Goal: Task Accomplishment & Management: Use online tool/utility

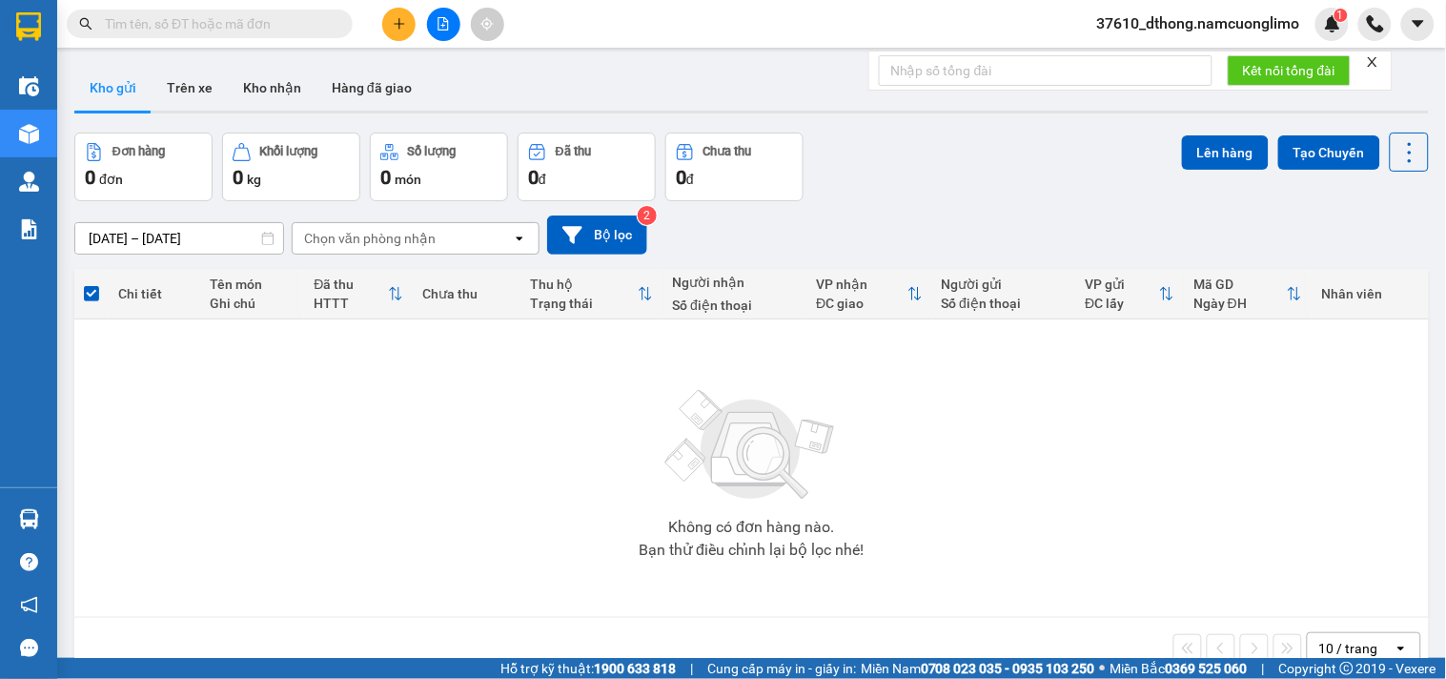
click at [1240, 21] on span "37610_dthong.namcuonglimo" at bounding box center [1199, 23] width 234 height 24
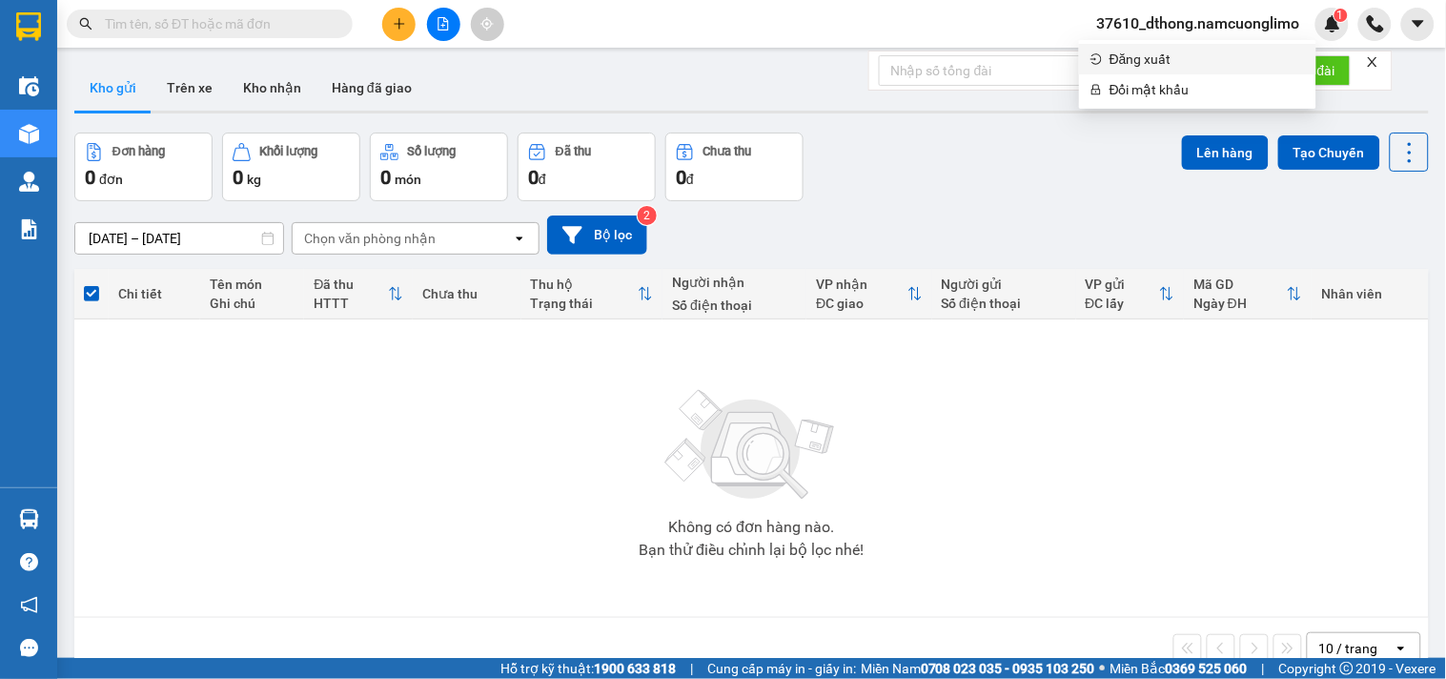
click at [1130, 54] on span "Đăng xuất" at bounding box center [1206, 59] width 195 height 21
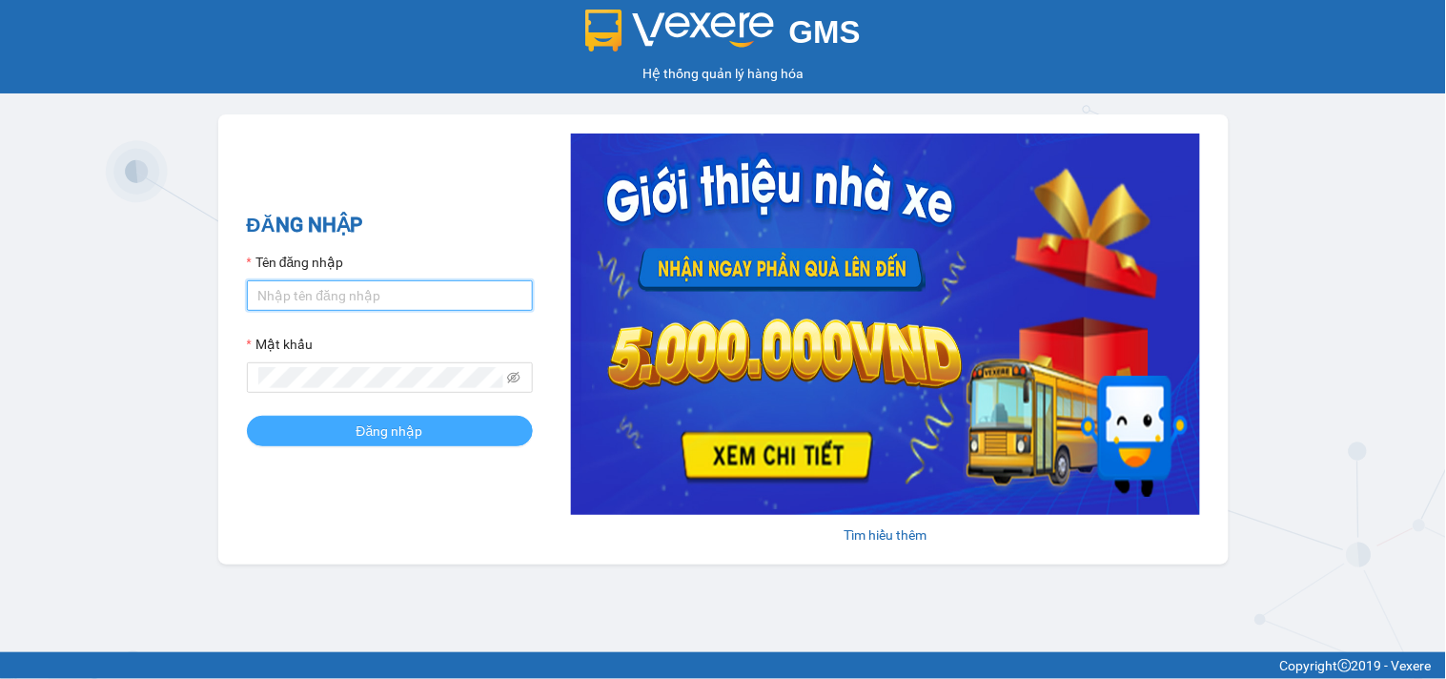
type input "dthong.namcuonglimo"
click at [356, 437] on button "Đăng nhập" at bounding box center [390, 431] width 286 height 31
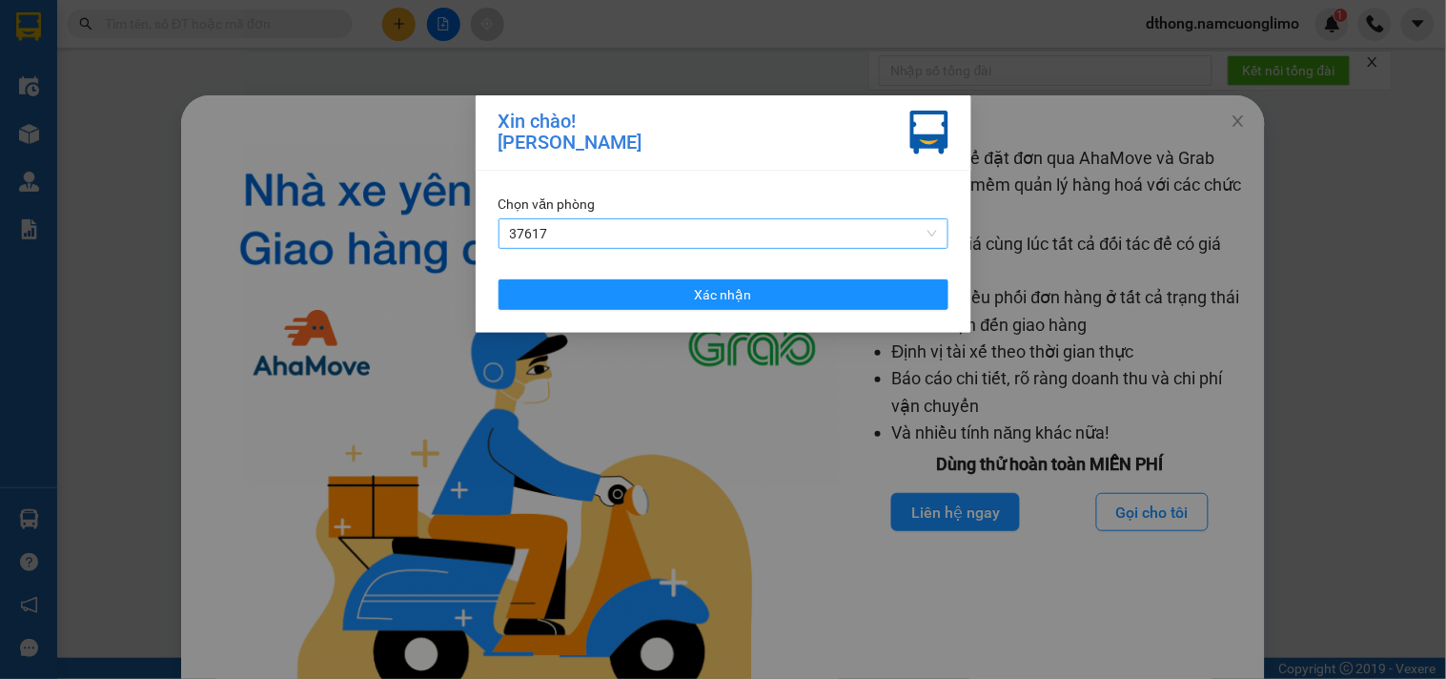
click at [566, 229] on span "37617" at bounding box center [723, 233] width 427 height 29
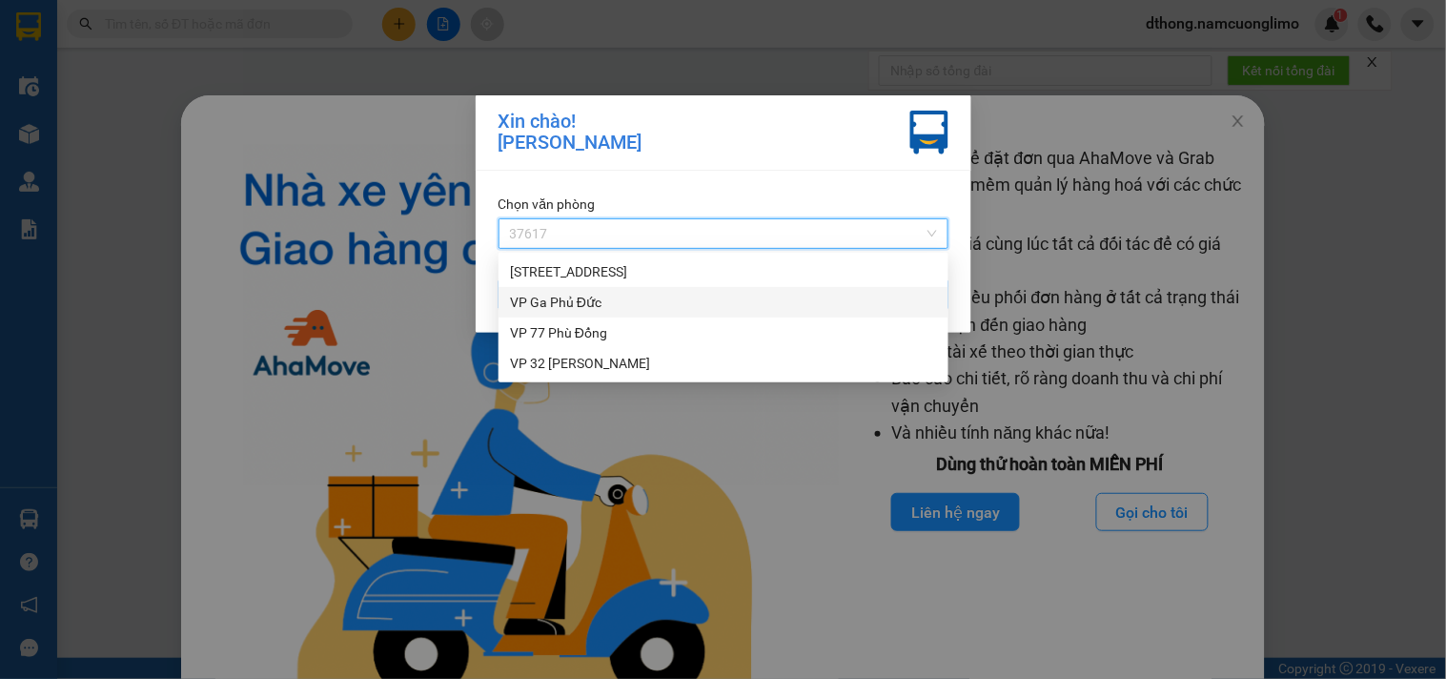
click at [547, 300] on div "VP Ga Phủ Đức" at bounding box center [723, 302] width 427 height 21
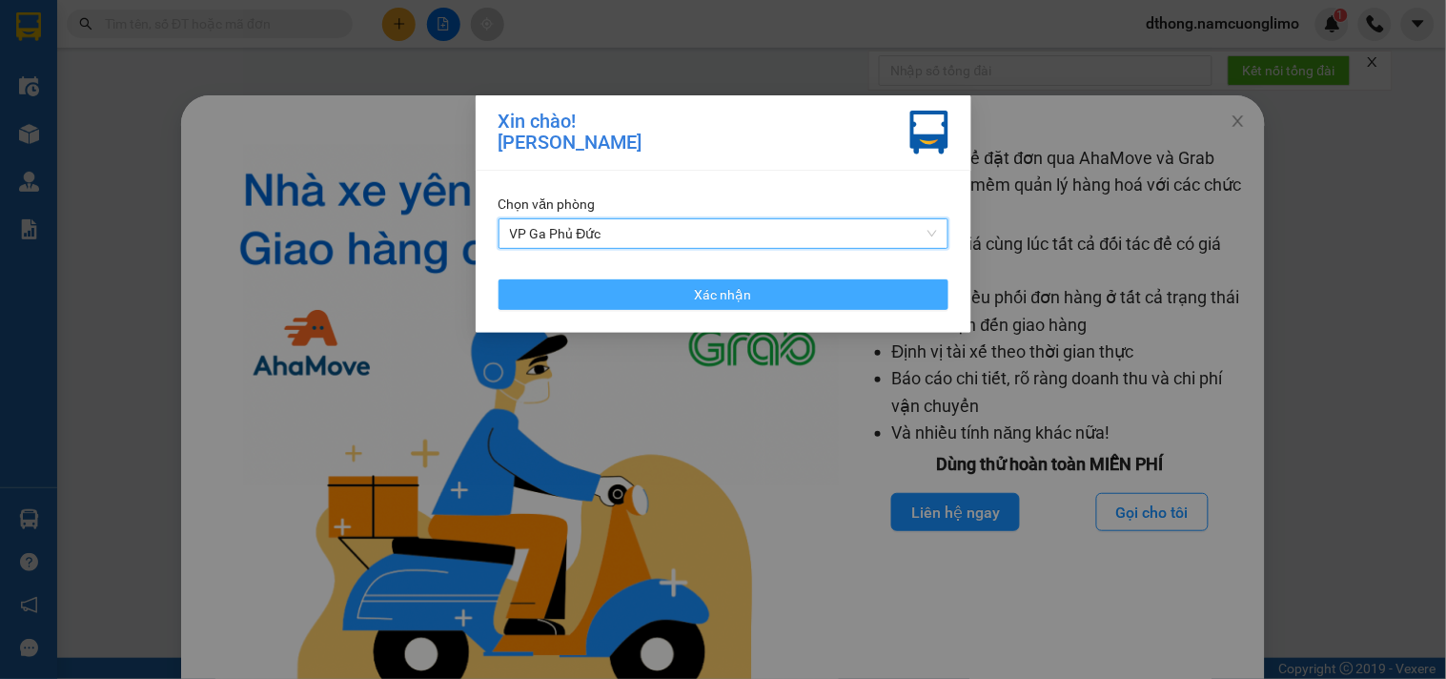
click at [705, 300] on span "Xác nhận" at bounding box center [723, 294] width 57 height 21
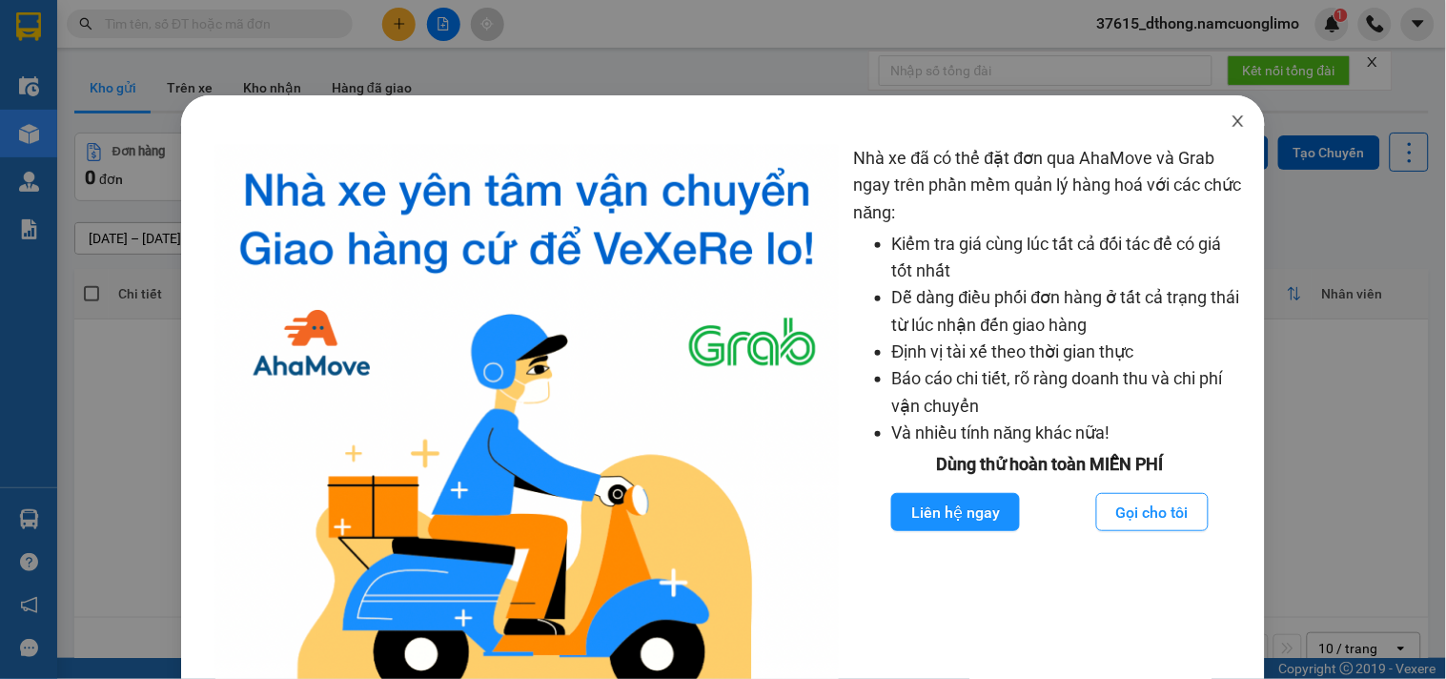
click at [1233, 125] on icon "close" at bounding box center [1238, 120] width 10 height 11
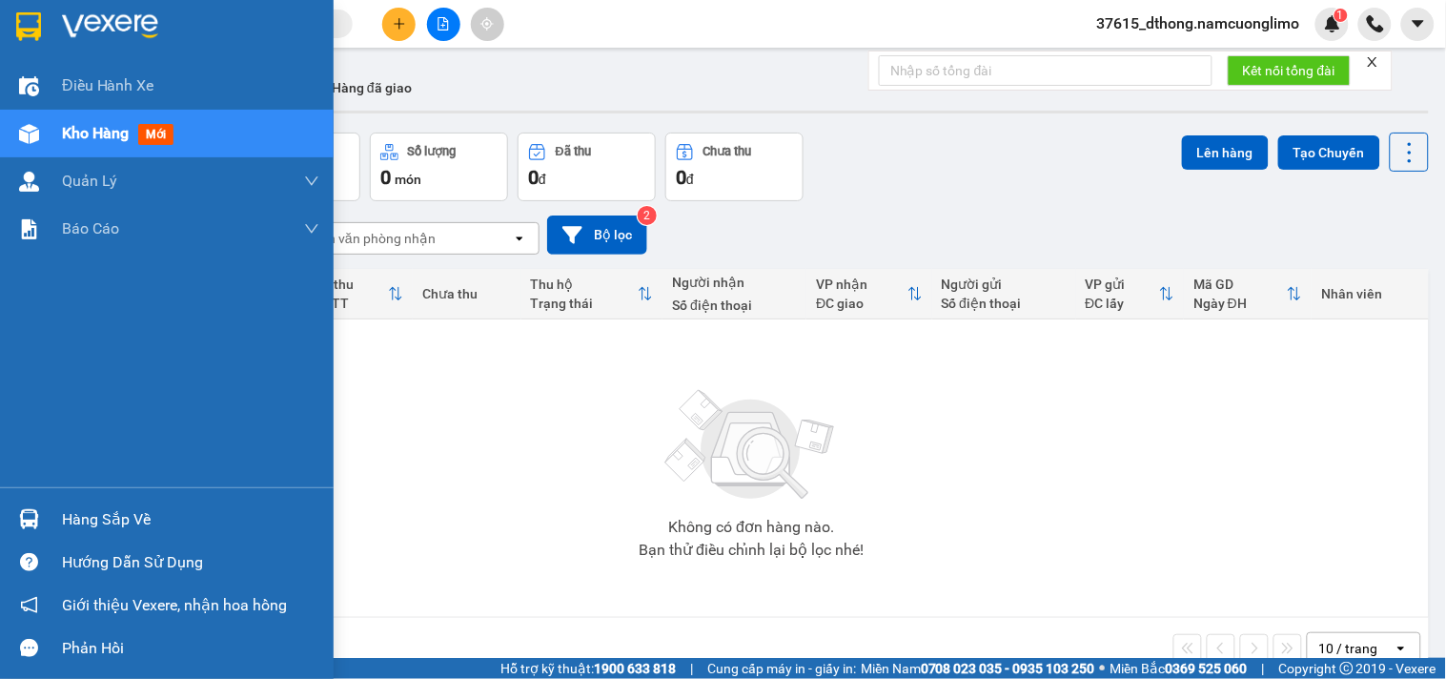
click at [41, 531] on div at bounding box center [28, 518] width 33 height 33
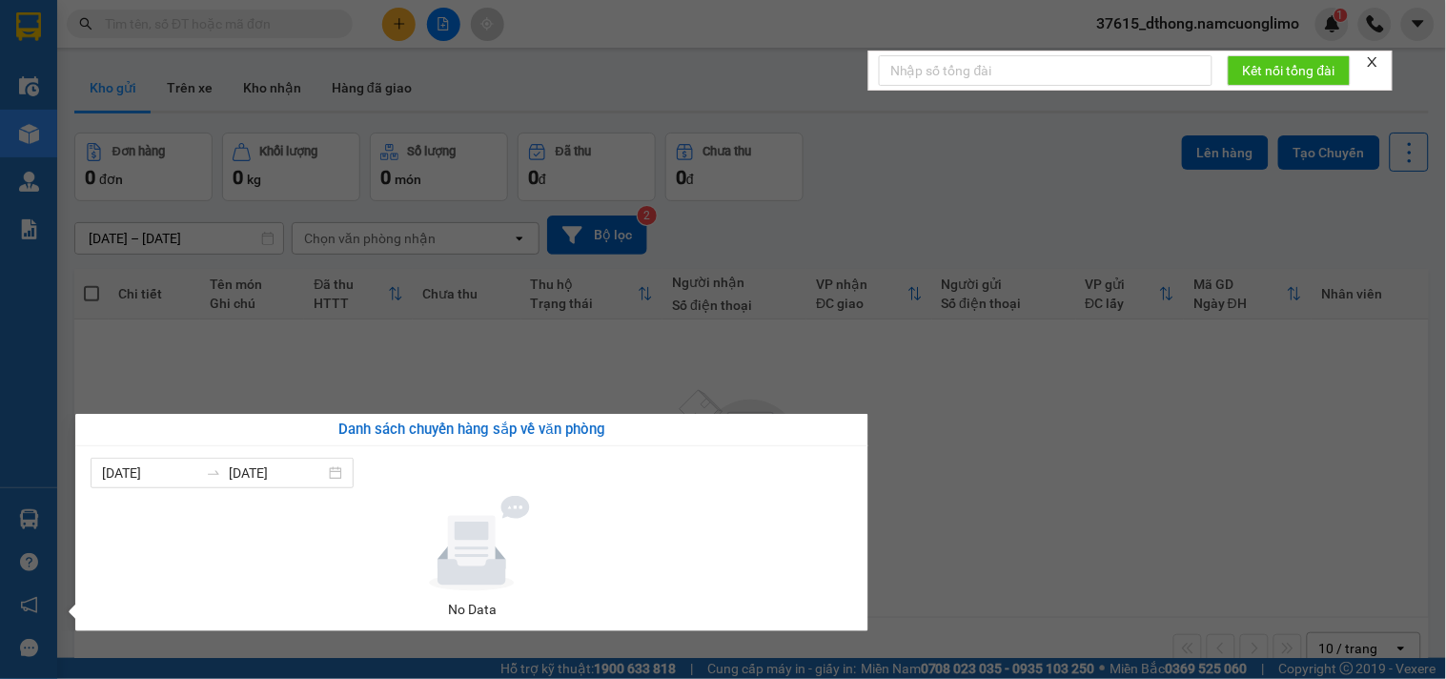
click at [1044, 536] on section "Kết quả tìm kiếm ( 0 ) Bộ lọc No Data 37615_dthong.namcuonglimo 1 Điều hành xe …" at bounding box center [723, 339] width 1446 height 679
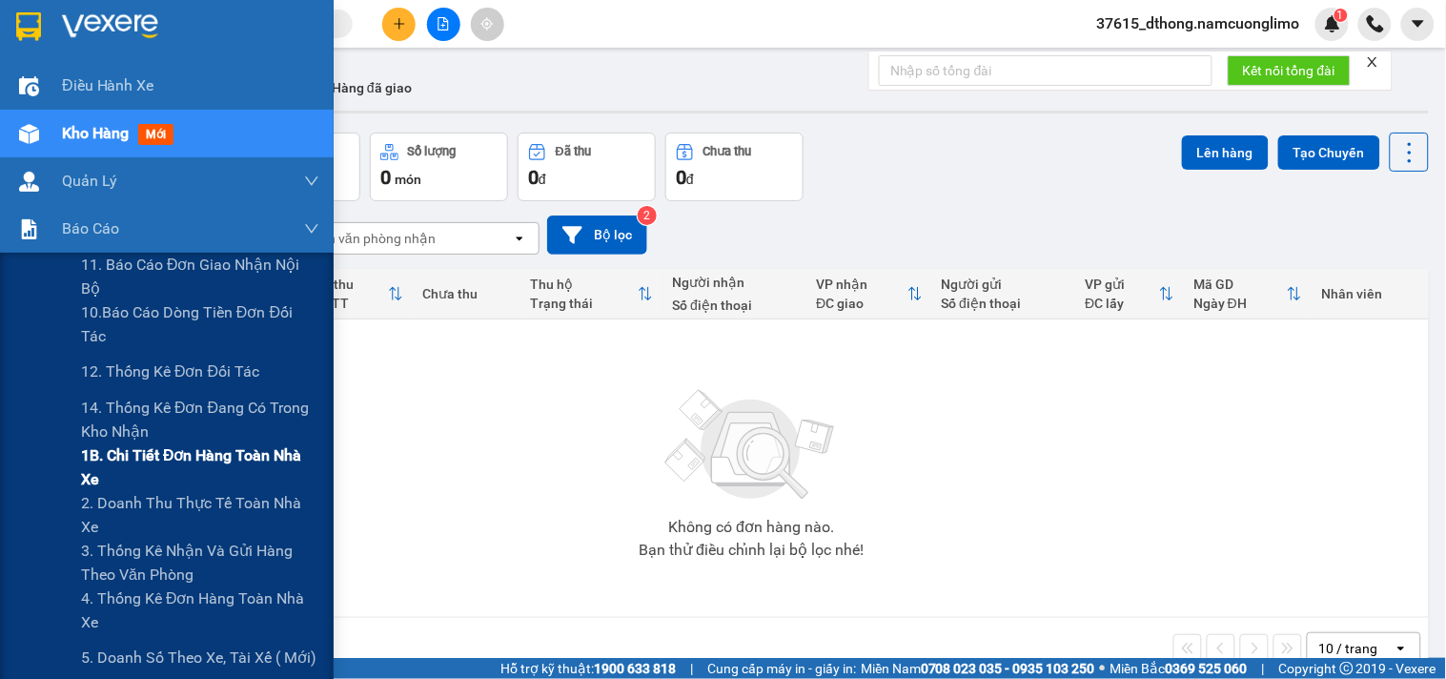
click at [103, 475] on span "1B. Chi tiết đơn hàng toàn nhà xe" at bounding box center [200, 467] width 238 height 48
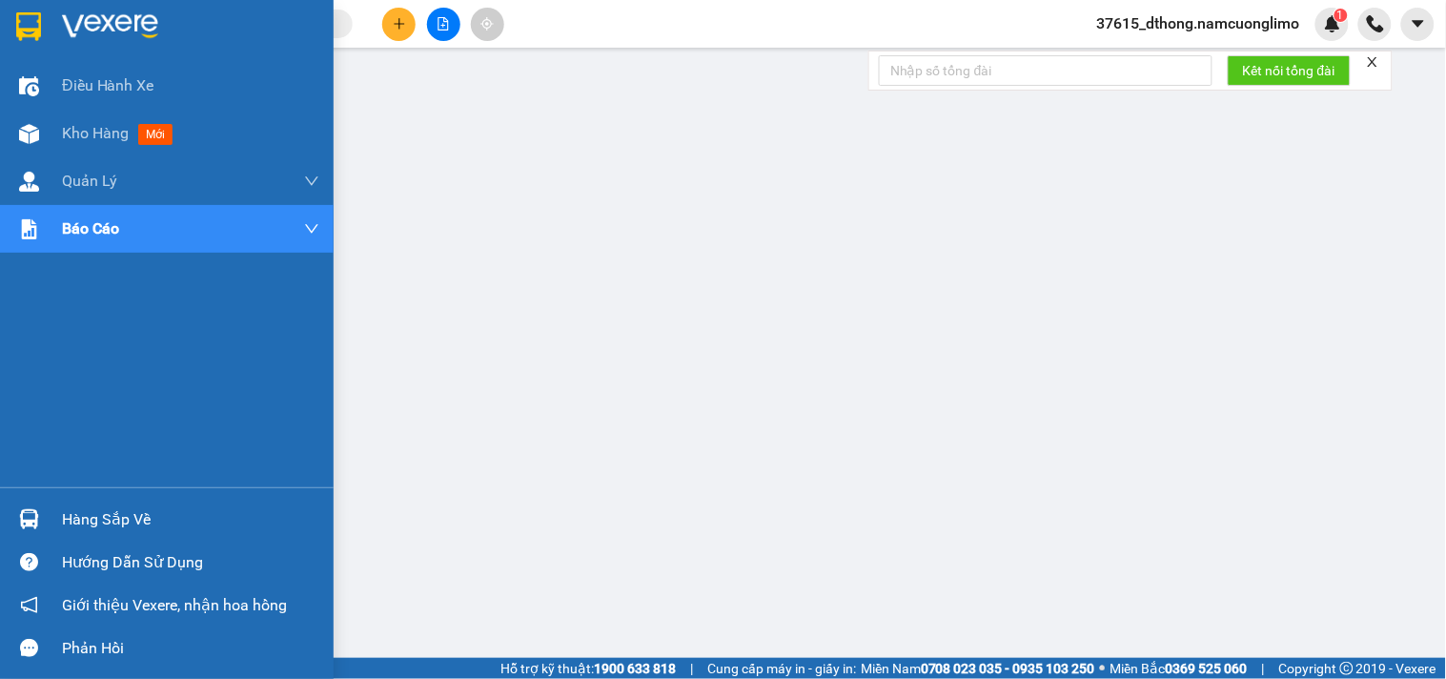
click at [27, 22] on img at bounding box center [28, 26] width 25 height 29
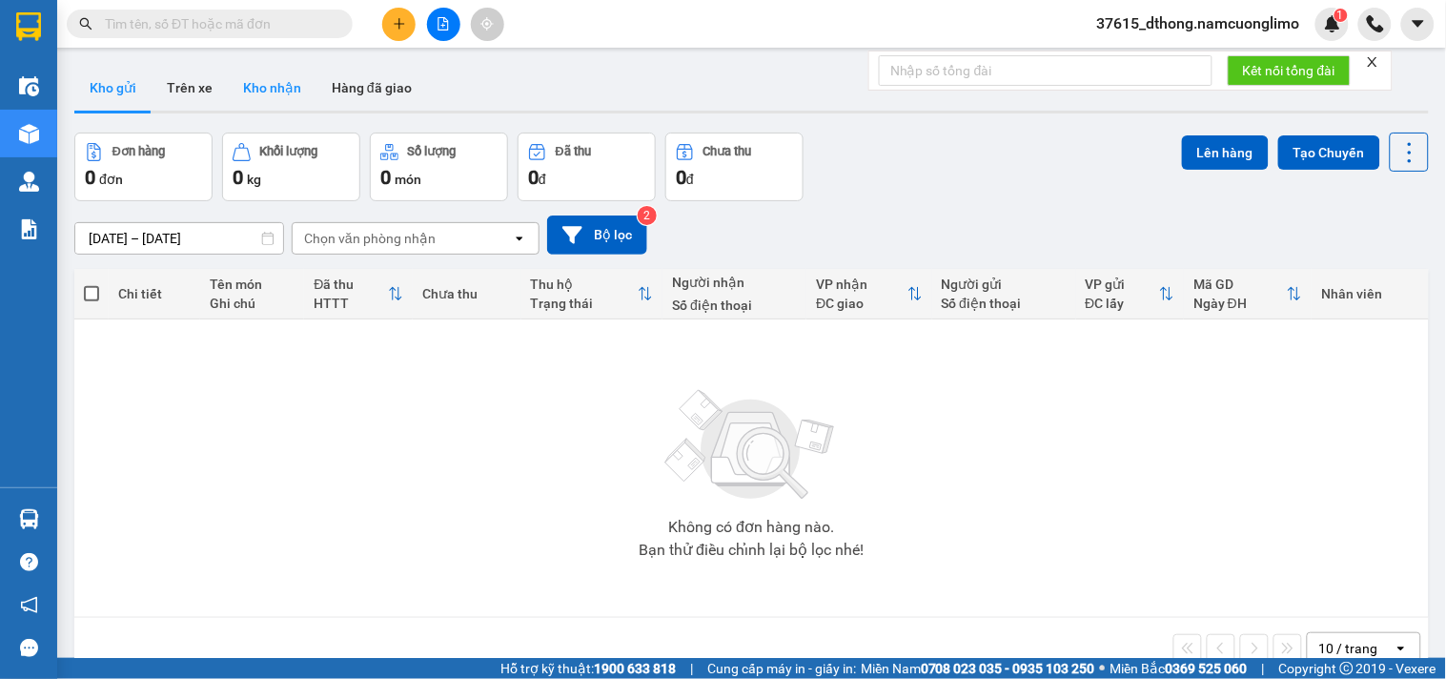
click at [259, 82] on button "Kho nhận" at bounding box center [272, 88] width 89 height 46
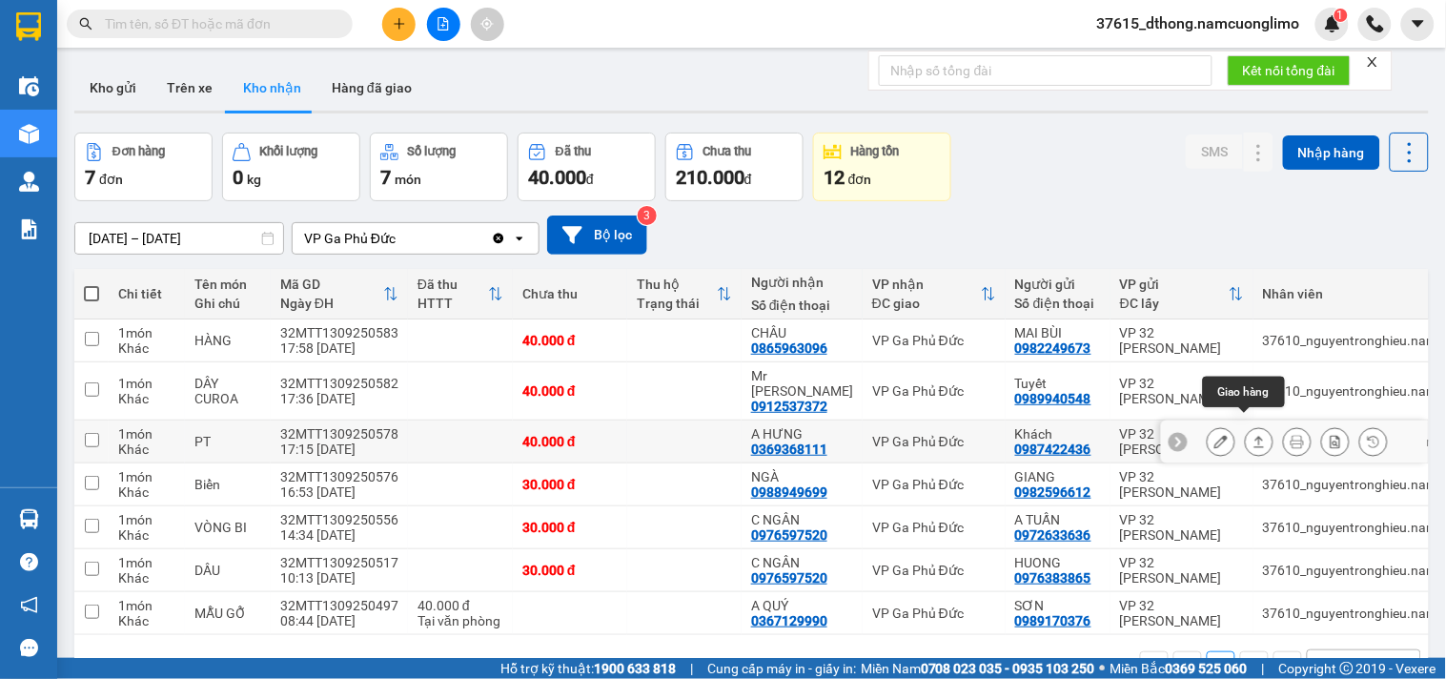
click at [1214, 435] on icon at bounding box center [1220, 441] width 13 height 13
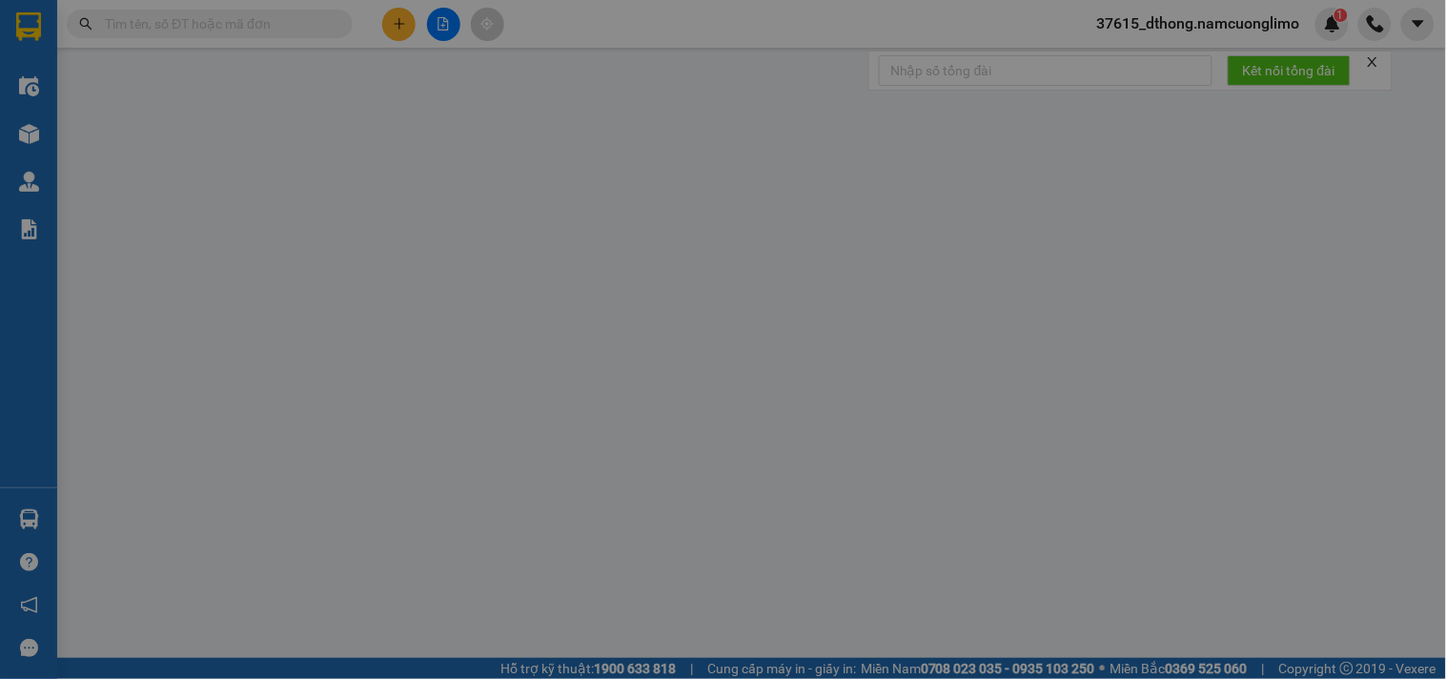
type input "0987422436"
type input "Khách"
type input "0369368111"
type input "A HƯNG"
type input "40.000"
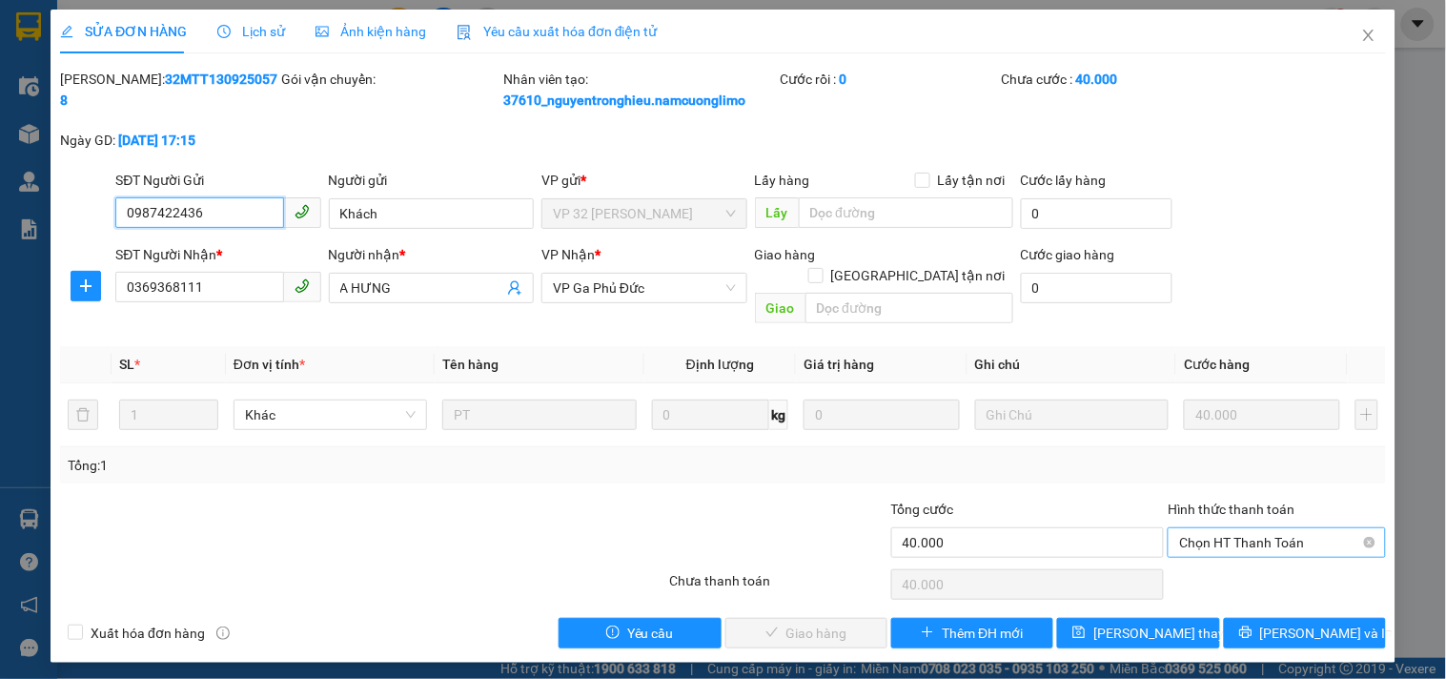
click at [1249, 528] on span "Chọn HT Thanh Toán" at bounding box center [1276, 542] width 194 height 29
click at [1220, 557] on div "Tại văn phòng" at bounding box center [1277, 559] width 195 height 21
type input "0"
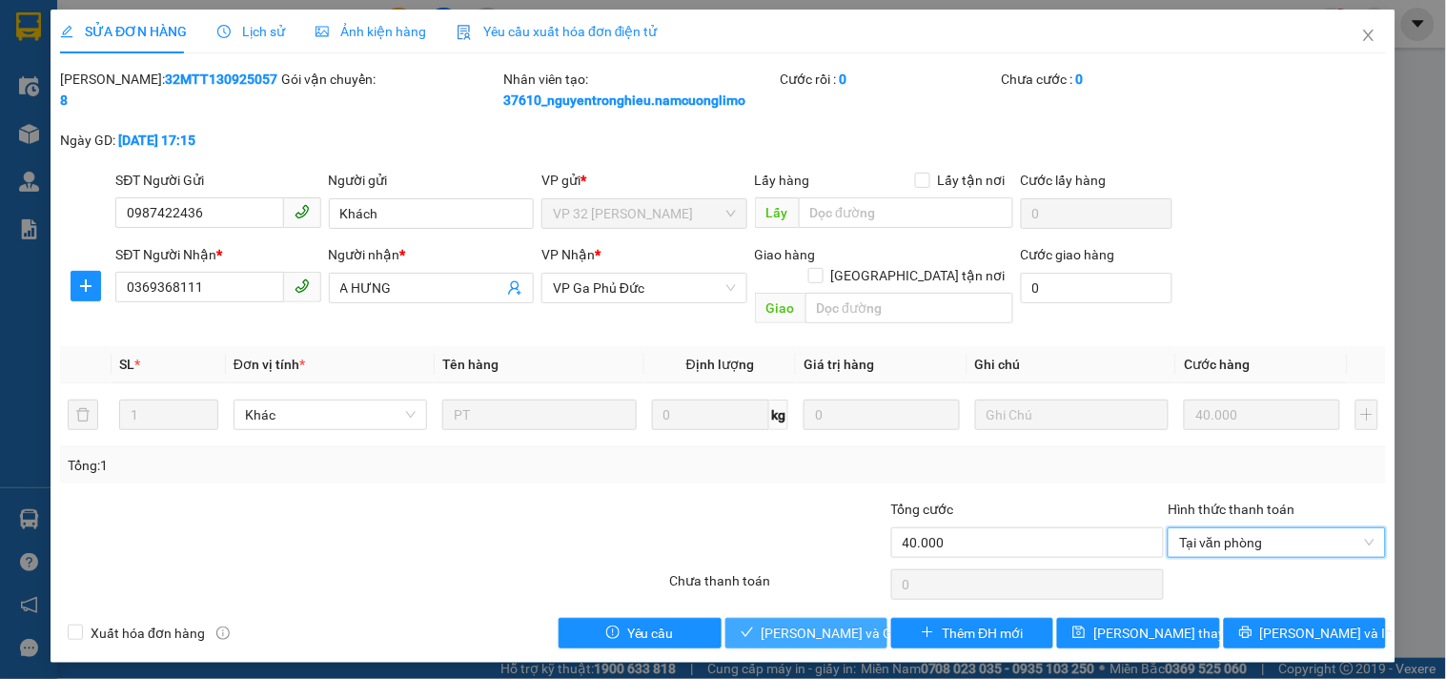
click at [860, 622] on button "[PERSON_NAME] và Giao hàng" at bounding box center [806, 633] width 162 height 31
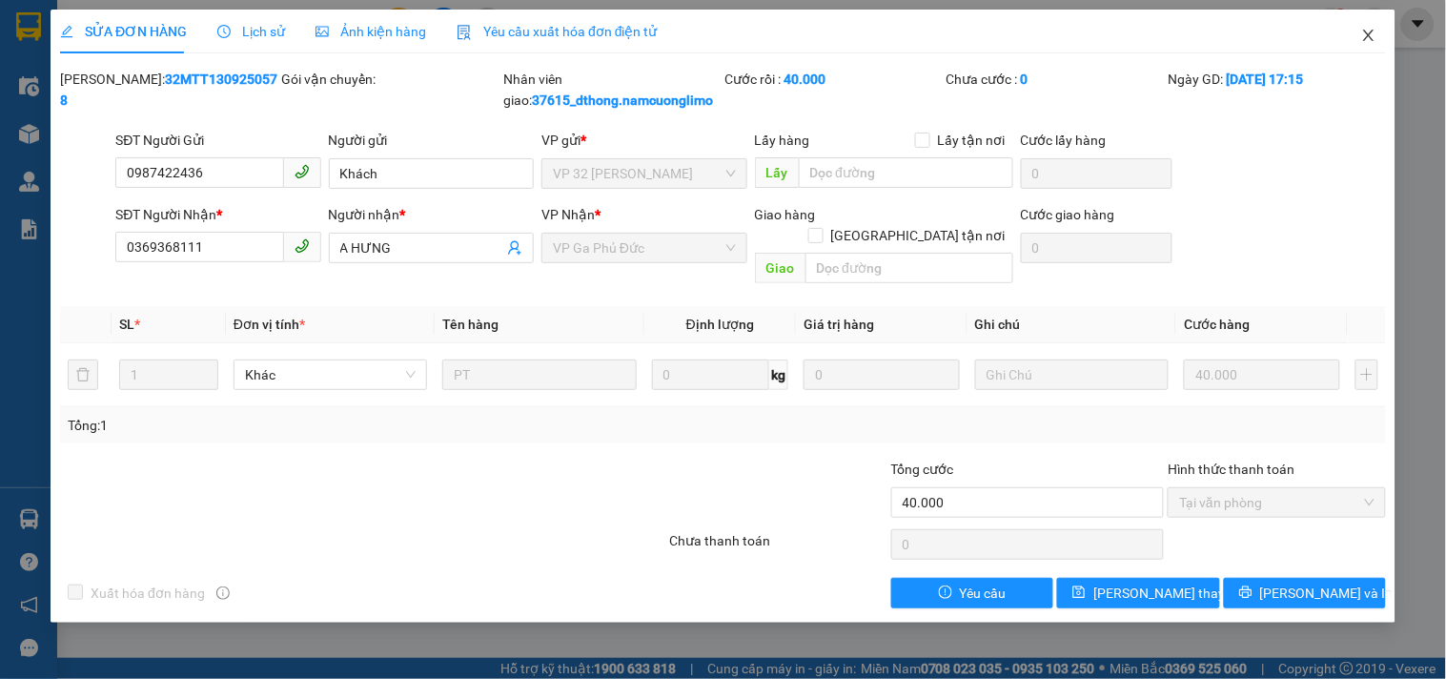
click at [1371, 33] on icon "close" at bounding box center [1368, 35] width 10 height 11
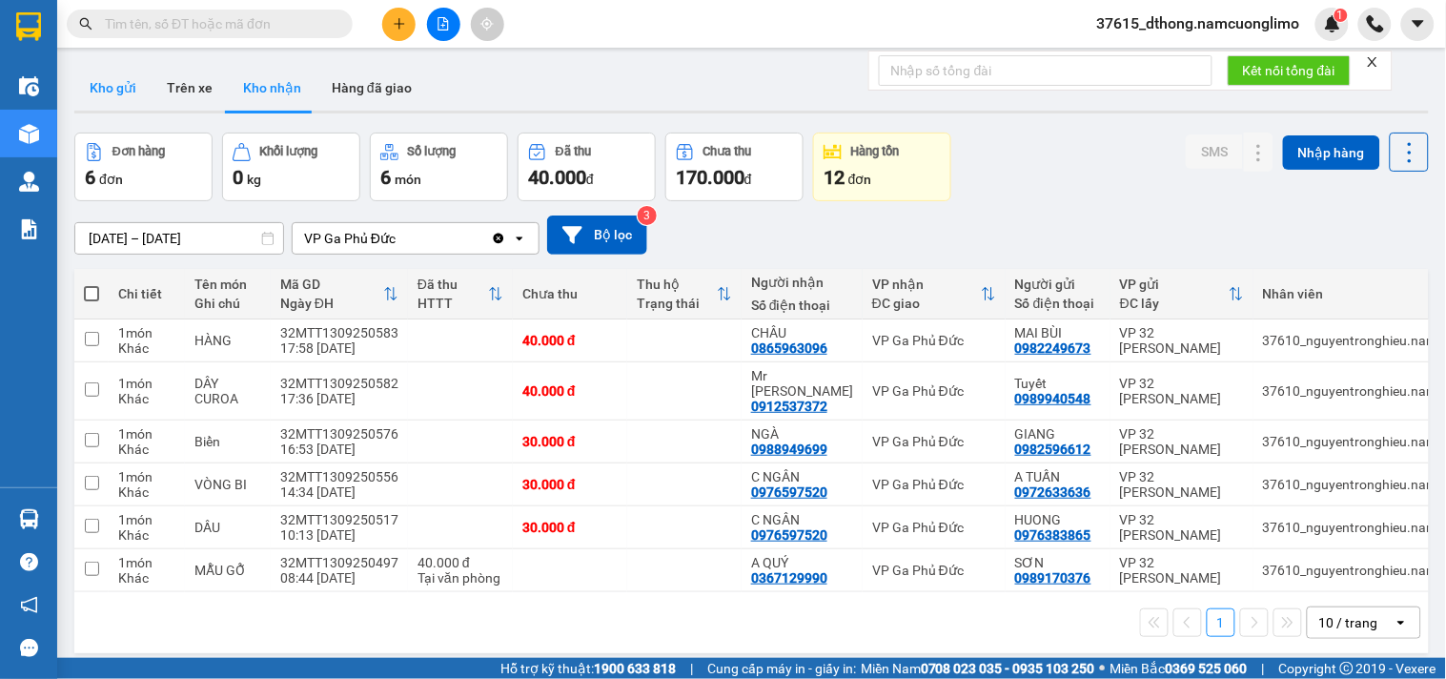
click at [114, 92] on button "Kho gửi" at bounding box center [112, 88] width 77 height 46
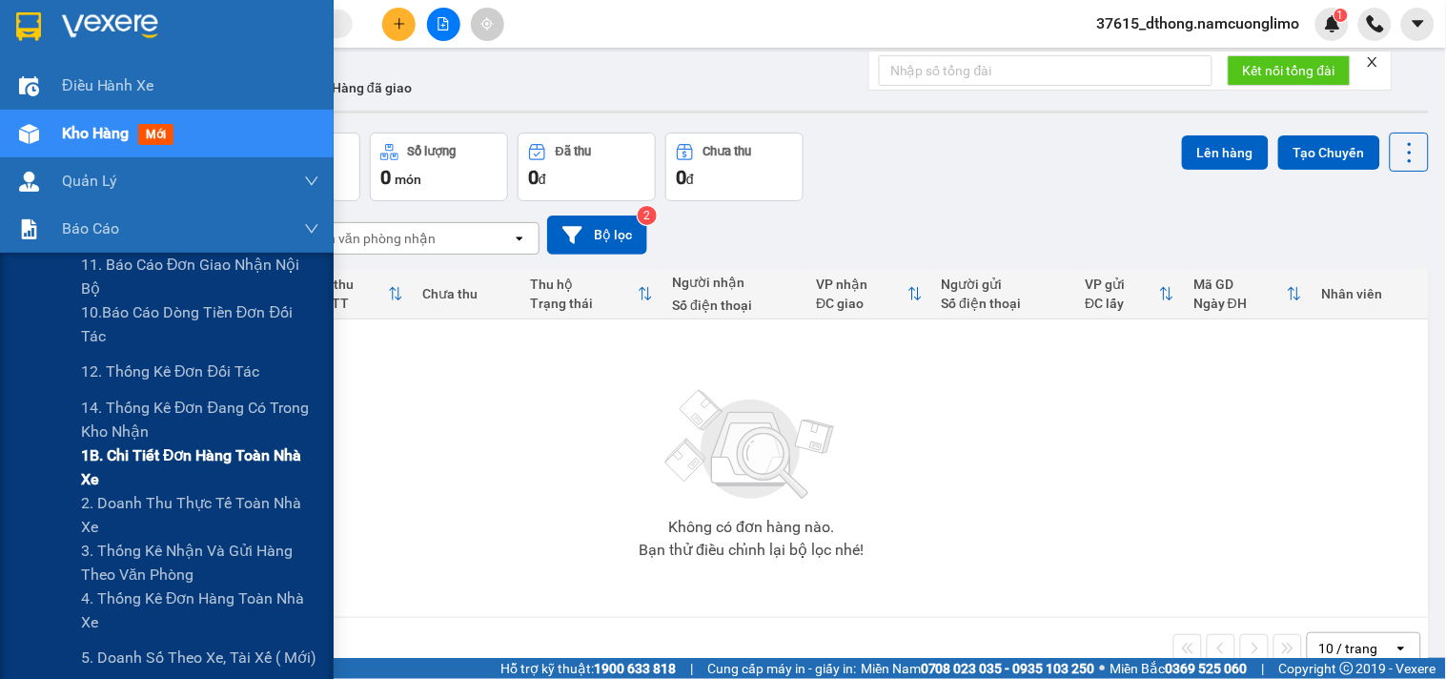
click at [95, 467] on span "1B. Chi tiết đơn hàng toàn nhà xe" at bounding box center [200, 467] width 238 height 48
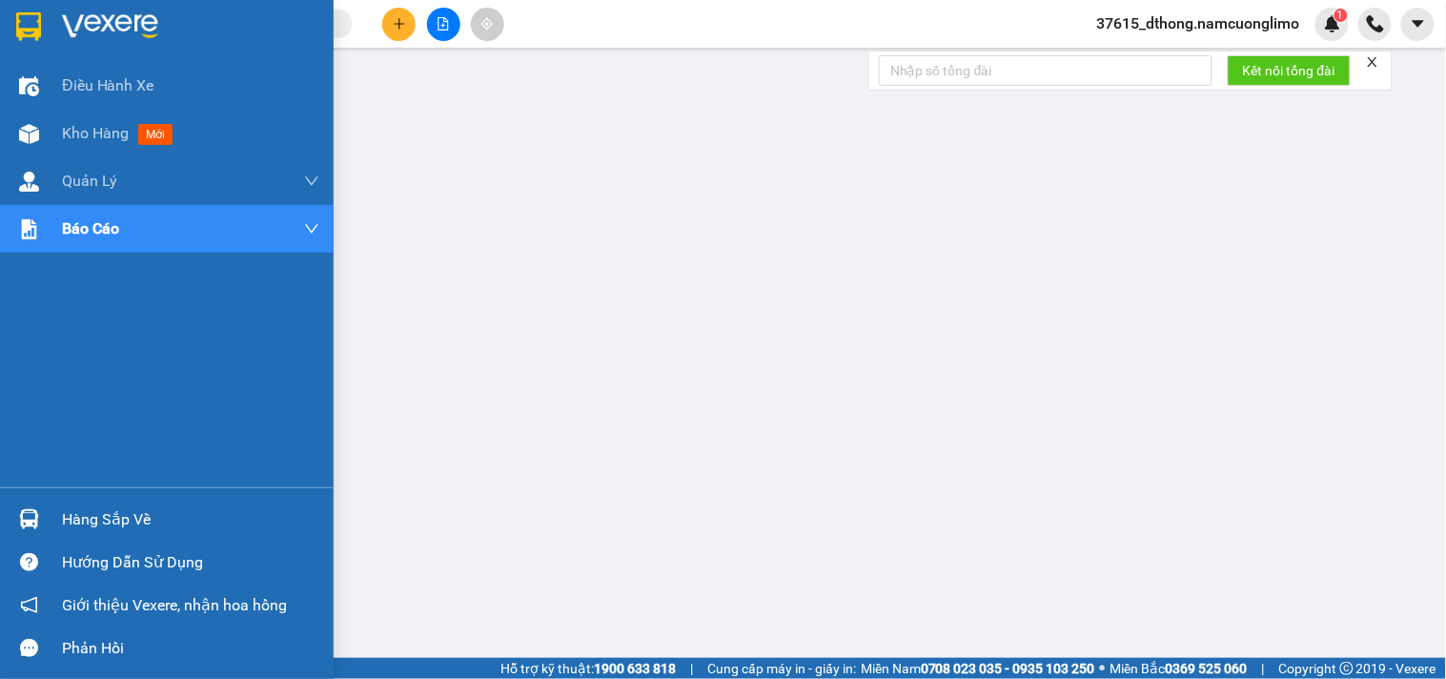
click at [51, 26] on div at bounding box center [167, 31] width 334 height 62
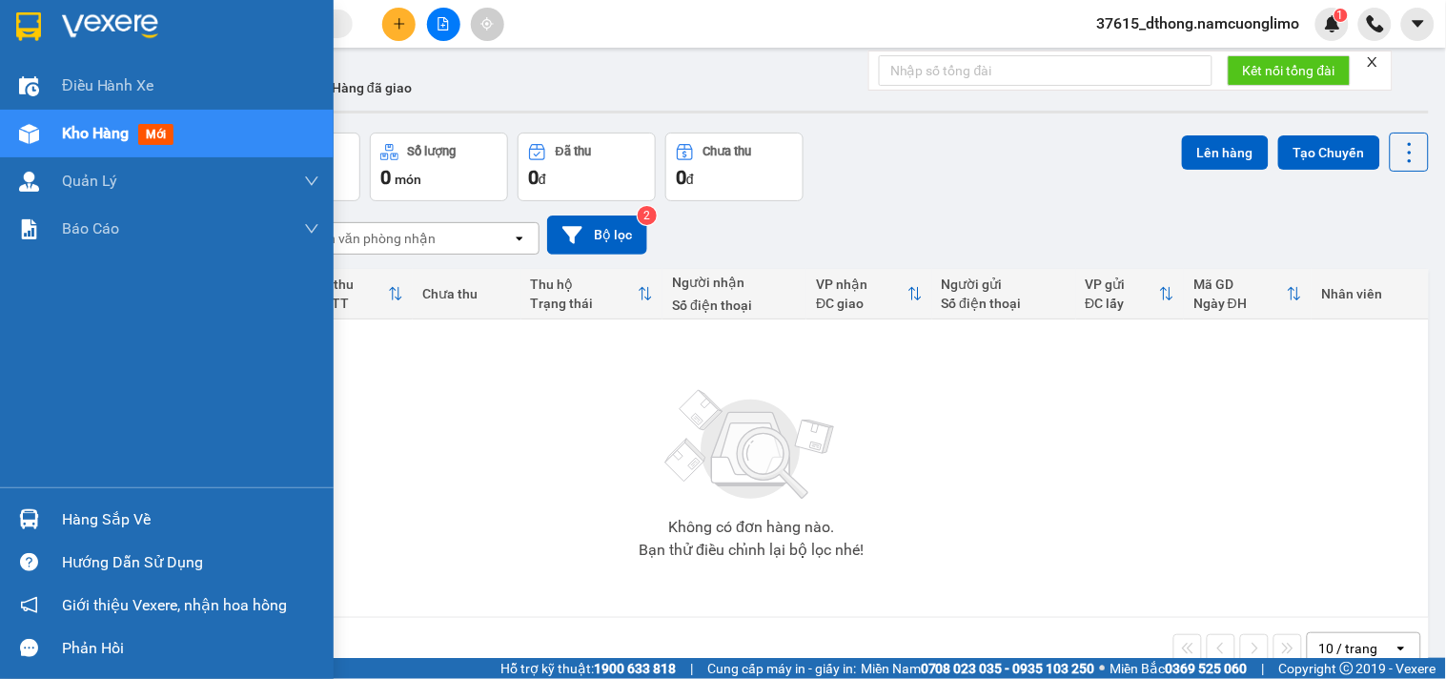
click at [42, 519] on div at bounding box center [28, 518] width 33 height 33
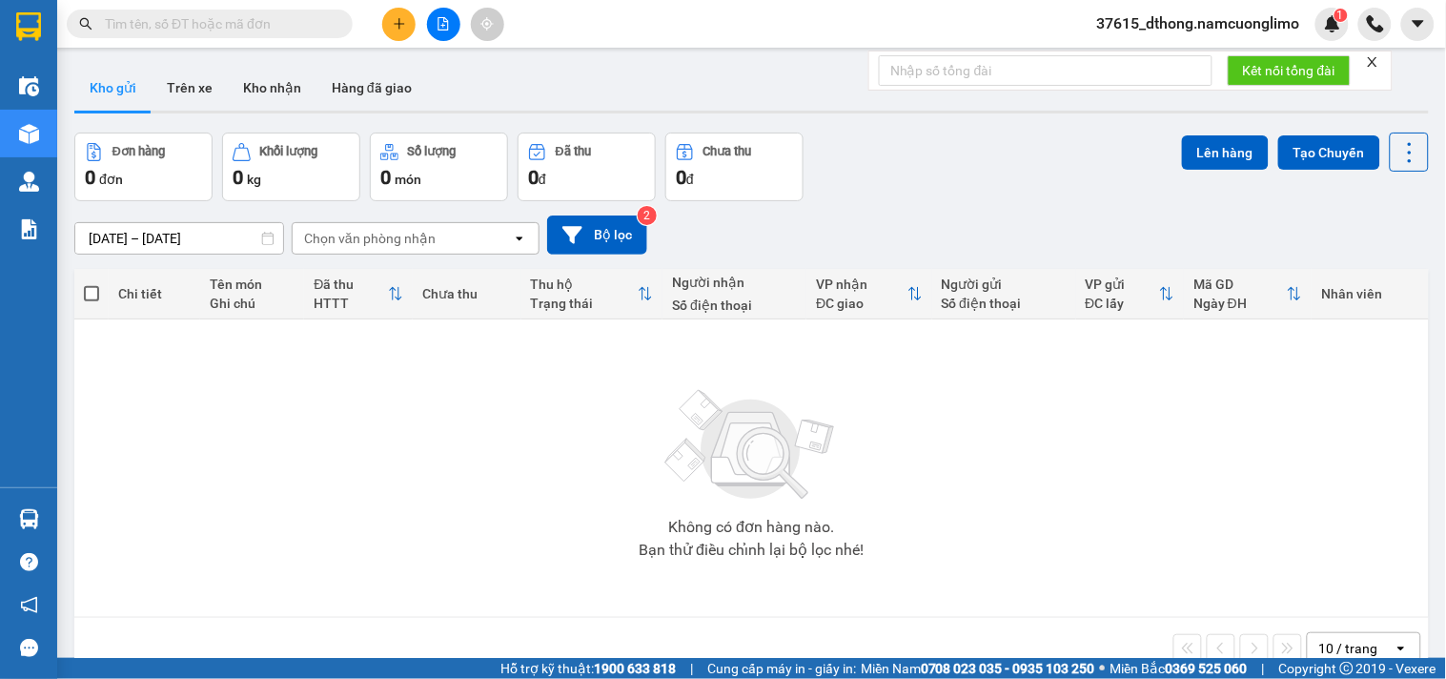
drag, startPoint x: 1187, startPoint y: 529, endPoint x: 1118, endPoint y: 527, distance: 68.7
click at [1186, 529] on section "Kết quả tìm kiếm ( 0 ) Bộ lọc No Data 37615_dthong.namcuonglimo 1 Điều hành xe …" at bounding box center [723, 339] width 1446 height 679
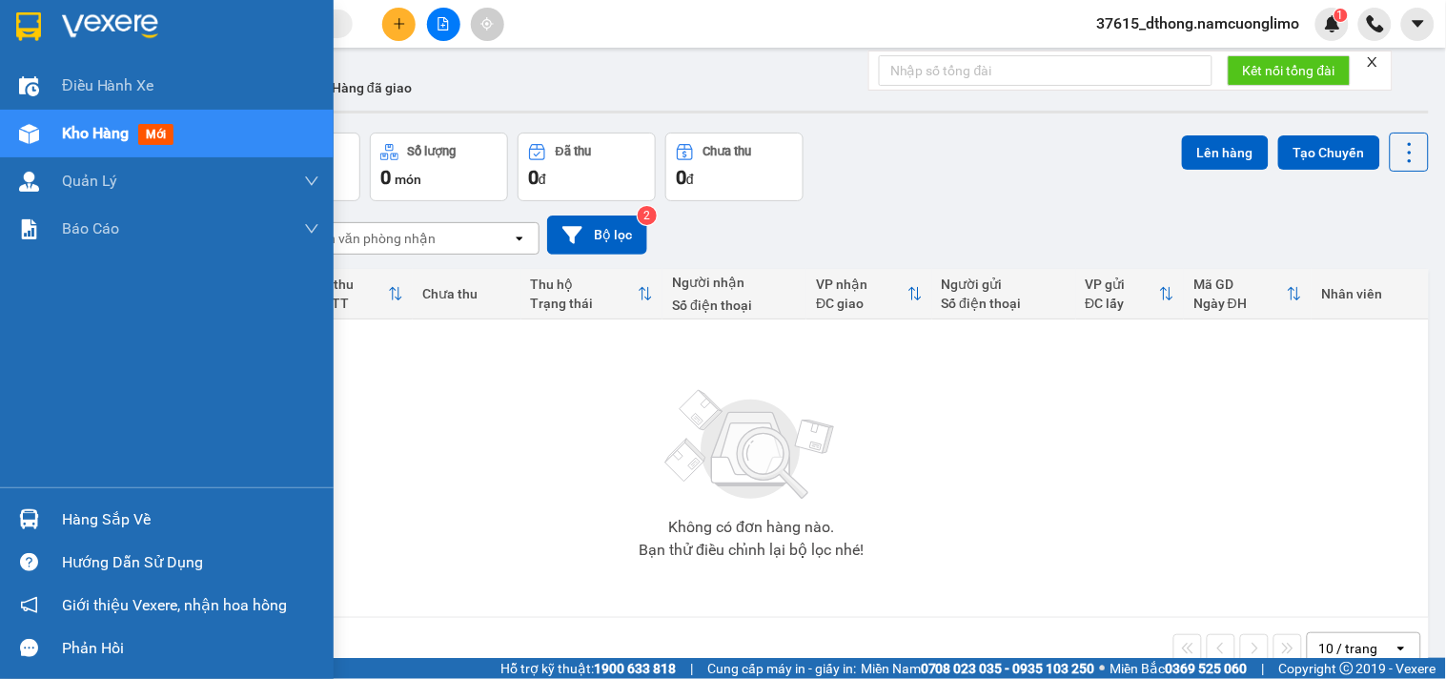
click at [22, 526] on img at bounding box center [29, 519] width 20 height 20
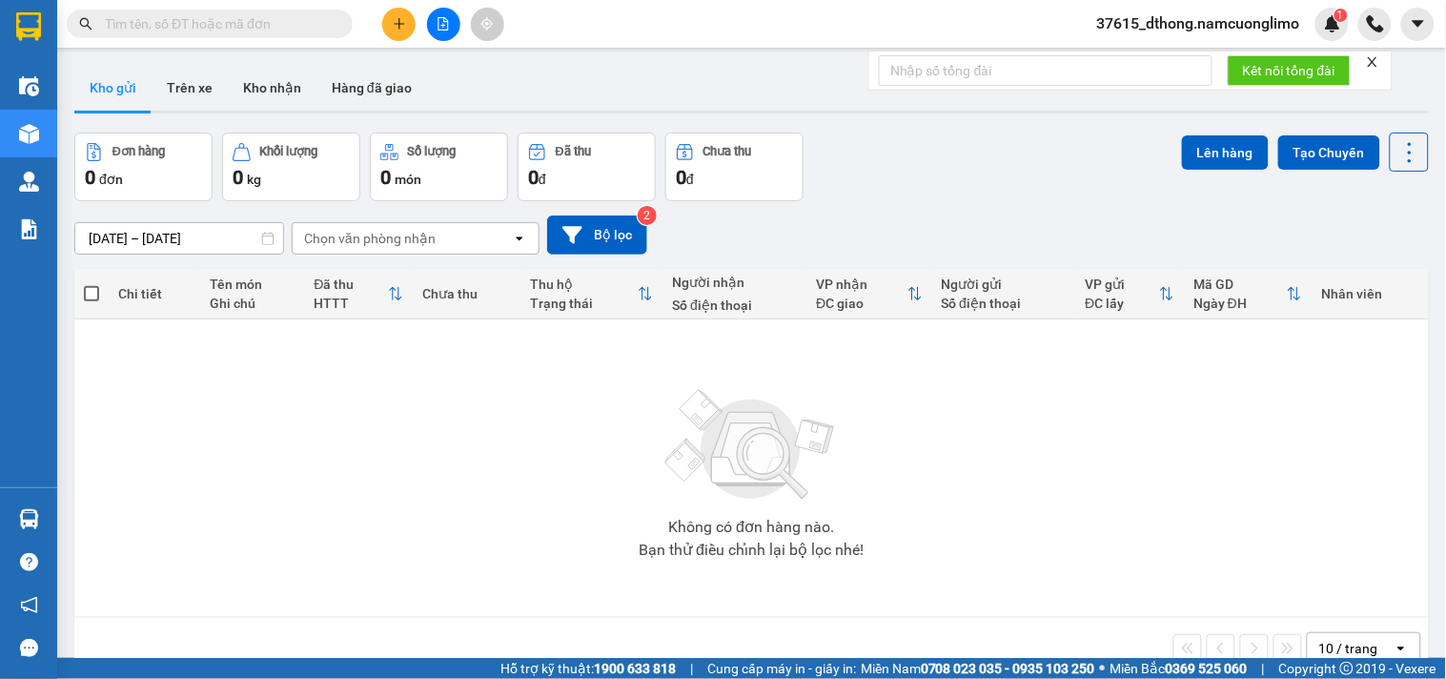
click at [1141, 477] on section "Kết quả tìm kiếm ( 0 ) Bộ lọc No Data 37615_dthong.namcuonglimo 1 Điều hành xe …" at bounding box center [723, 339] width 1446 height 679
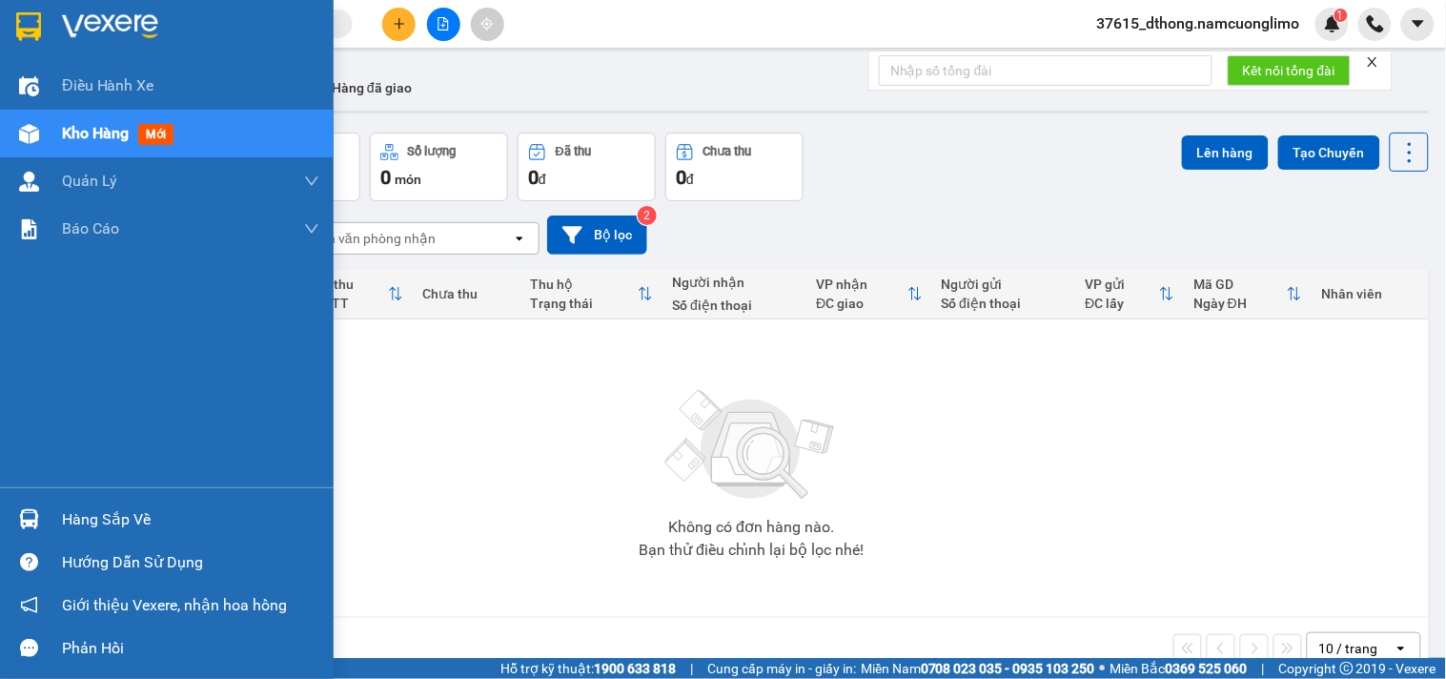
click at [14, 17] on div at bounding box center [28, 26] width 33 height 33
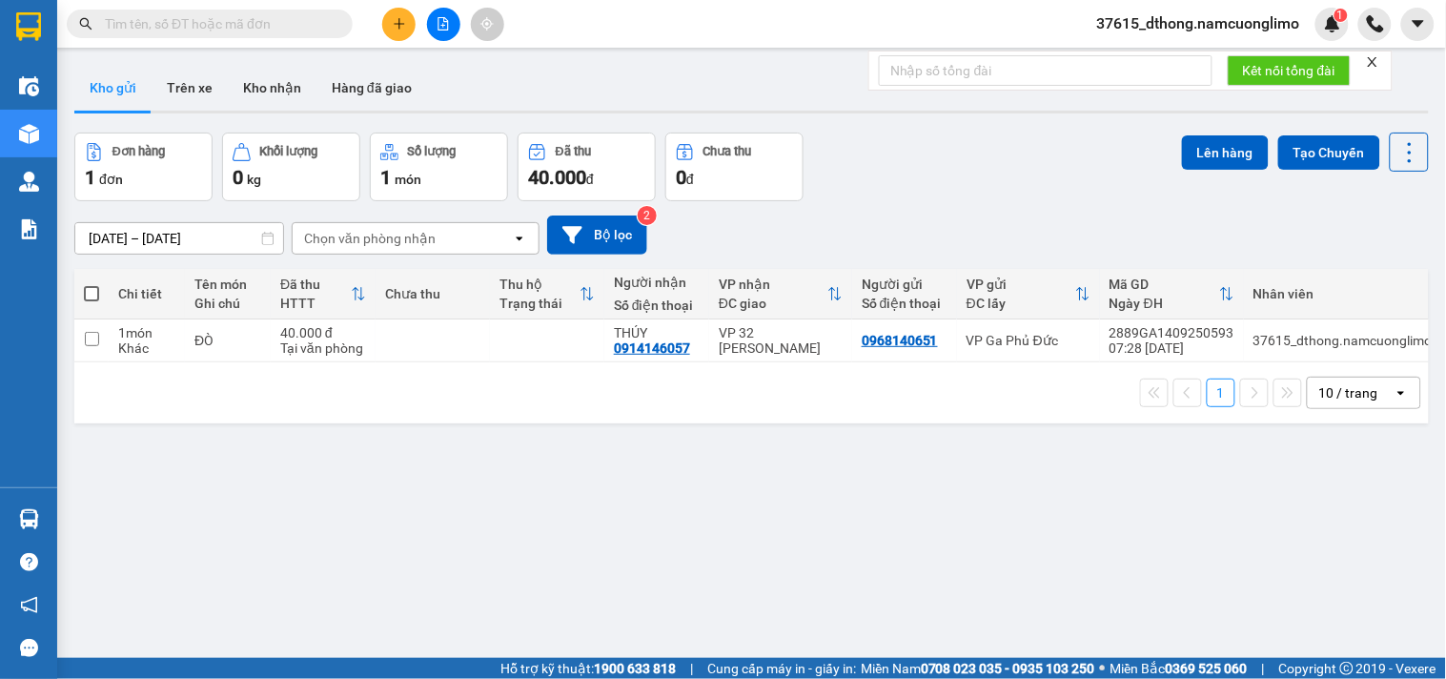
click at [89, 291] on span at bounding box center [91, 293] width 15 height 15
click at [92, 284] on input "checkbox" at bounding box center [92, 284] width 0 height 0
checkbox input "true"
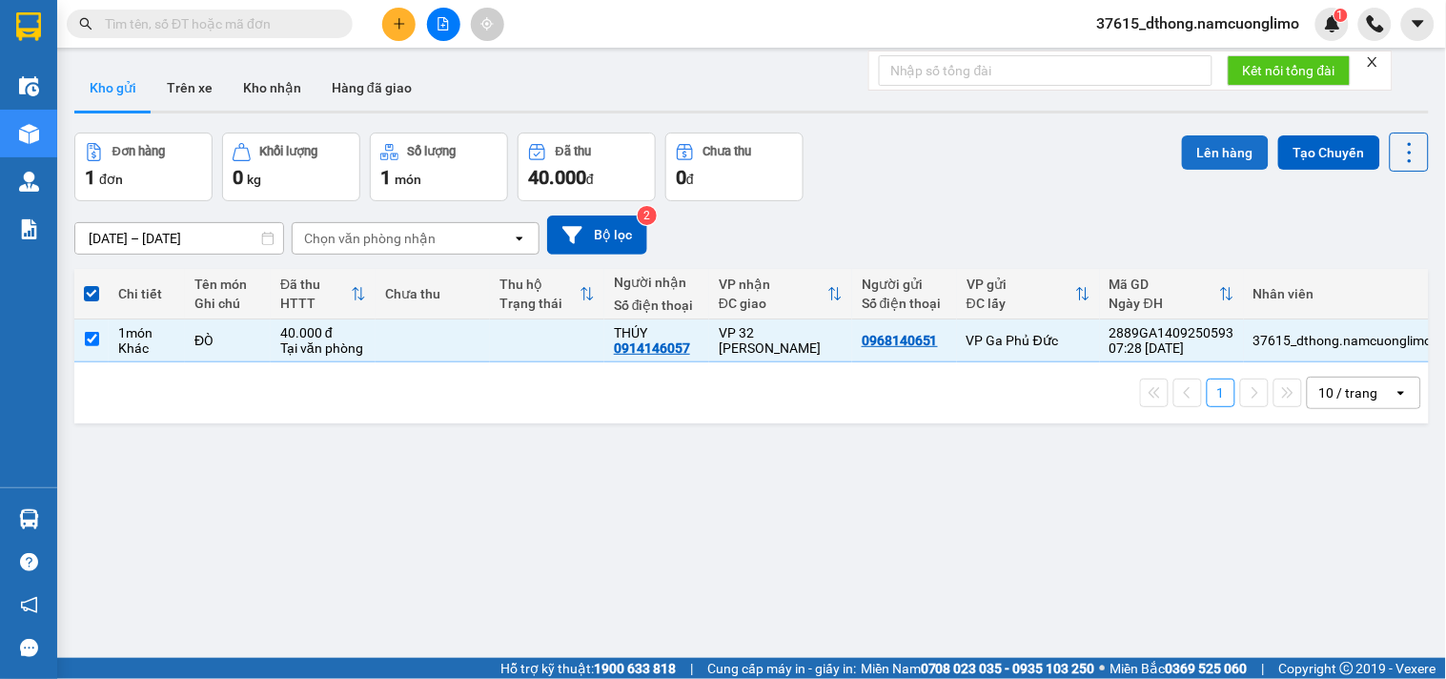
click at [1220, 137] on button "Lên hàng" at bounding box center [1225, 152] width 87 height 34
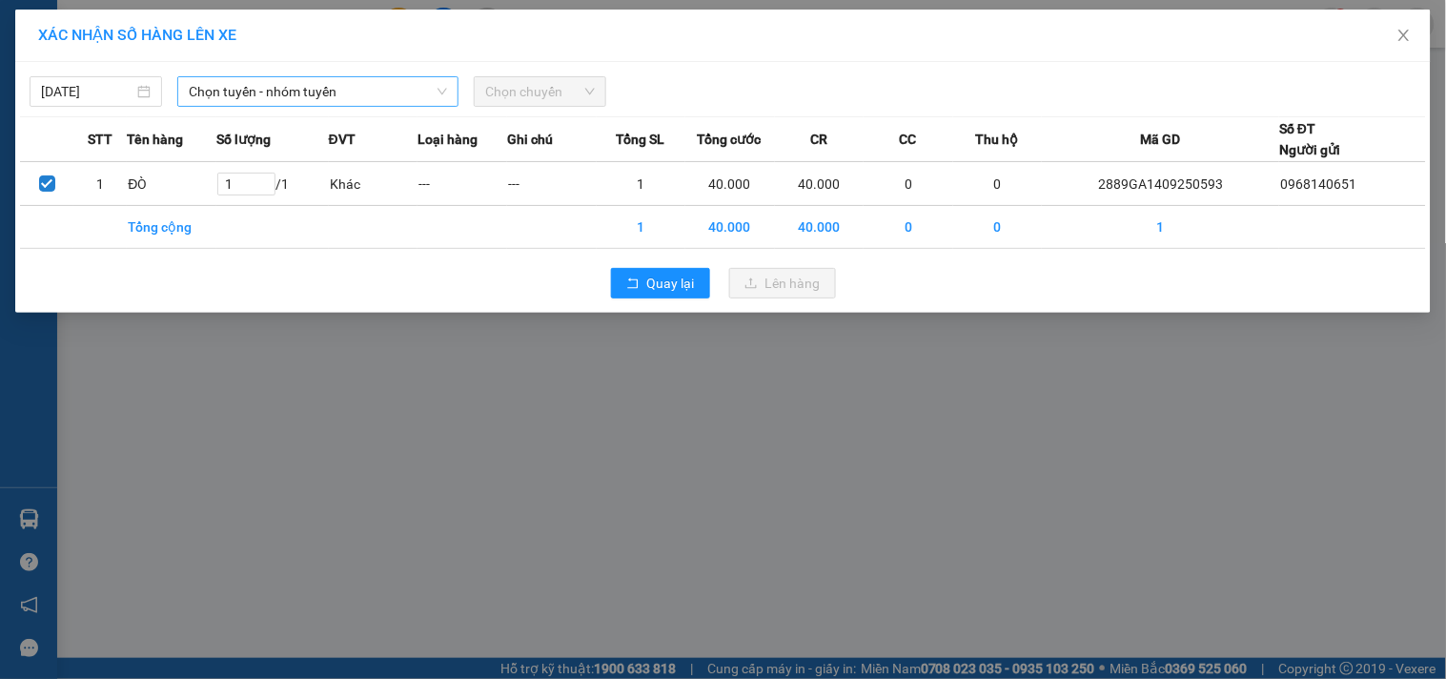
drag, startPoint x: 281, startPoint y: 89, endPoint x: 283, endPoint y: 100, distance: 11.6
click at [282, 89] on span "Chọn tuyến - nhóm tuyến" at bounding box center [318, 91] width 258 height 29
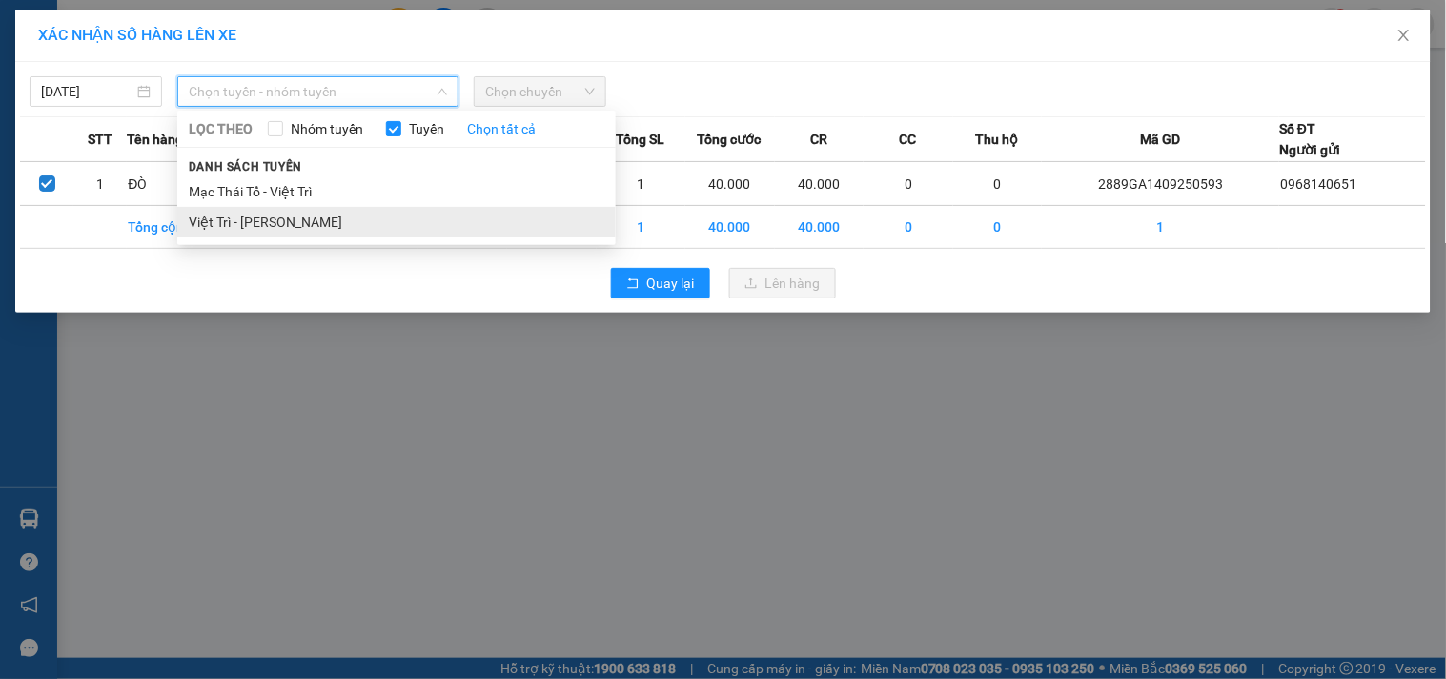
click at [241, 217] on li "Việt Trì - [PERSON_NAME]" at bounding box center [396, 222] width 438 height 31
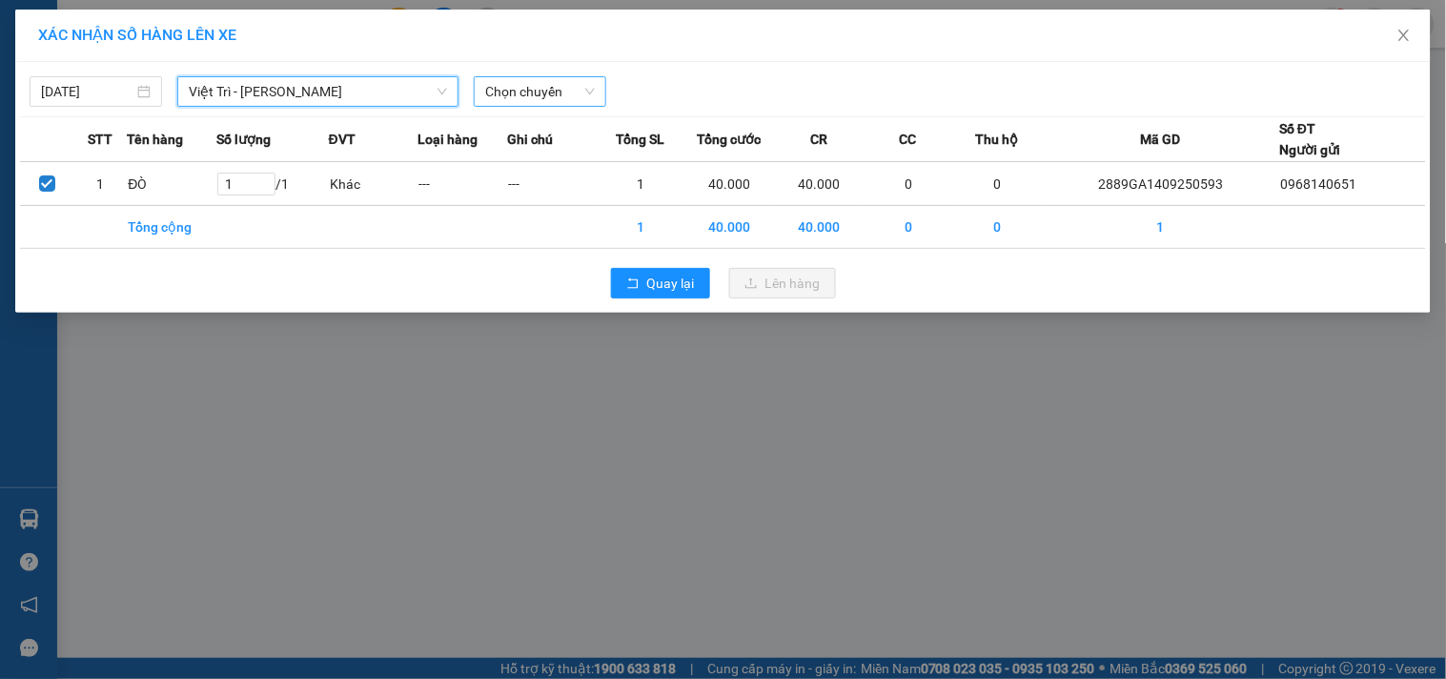
click at [531, 88] on span "Chọn chuyến" at bounding box center [540, 91] width 110 height 29
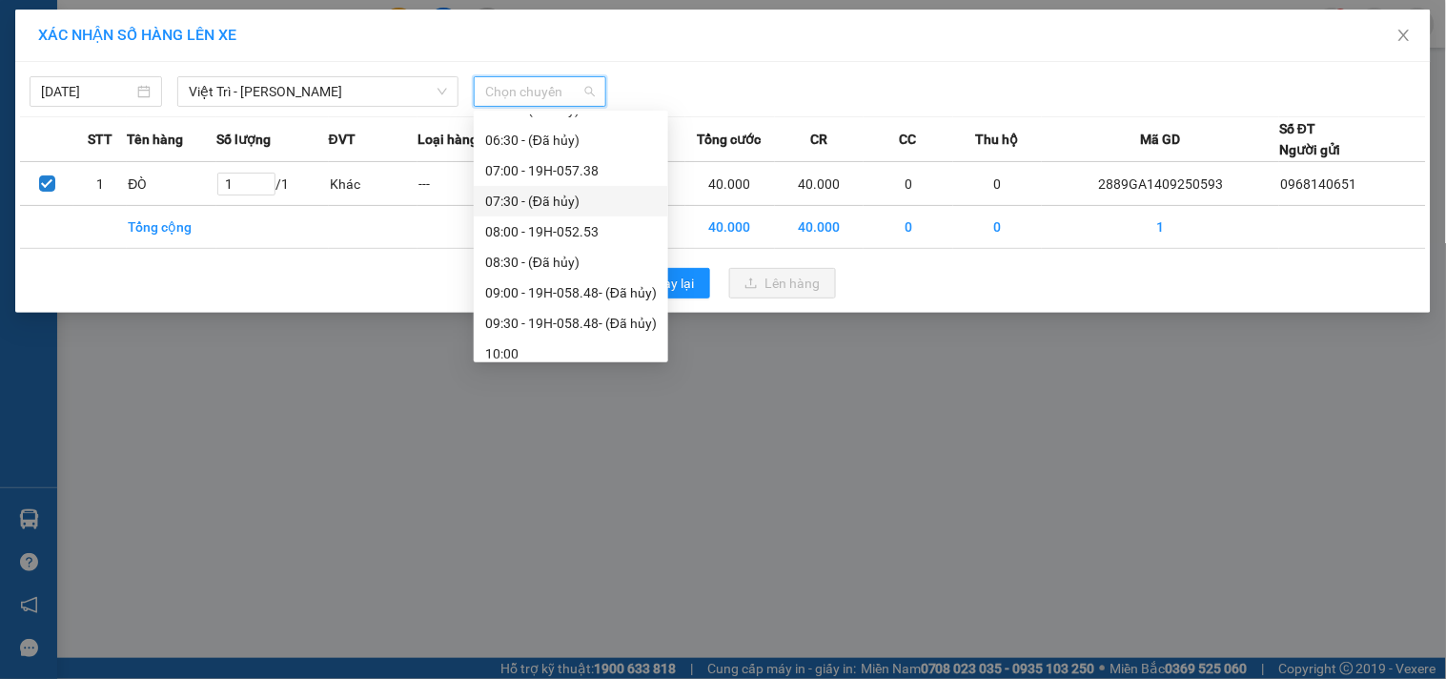
scroll to position [212, 0]
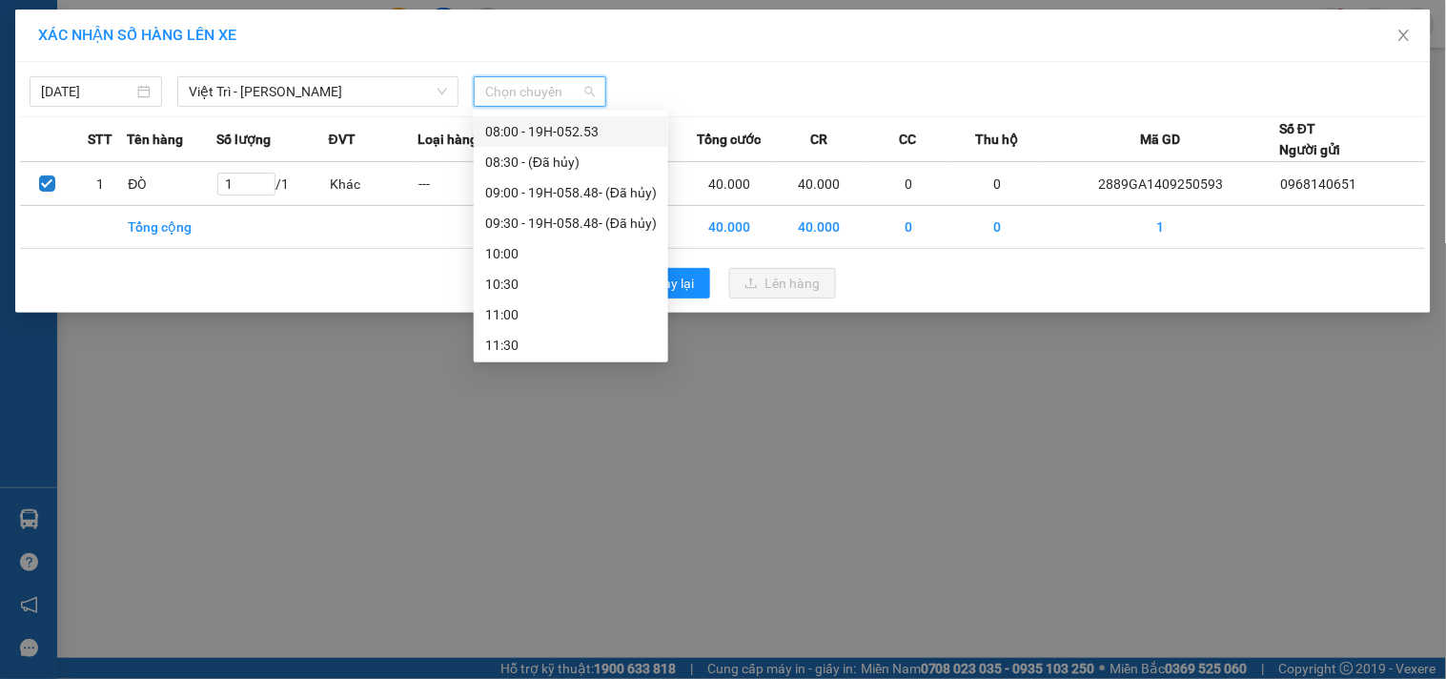
click at [579, 129] on div "08:00 - 19H-052.53" at bounding box center [571, 131] width 172 height 21
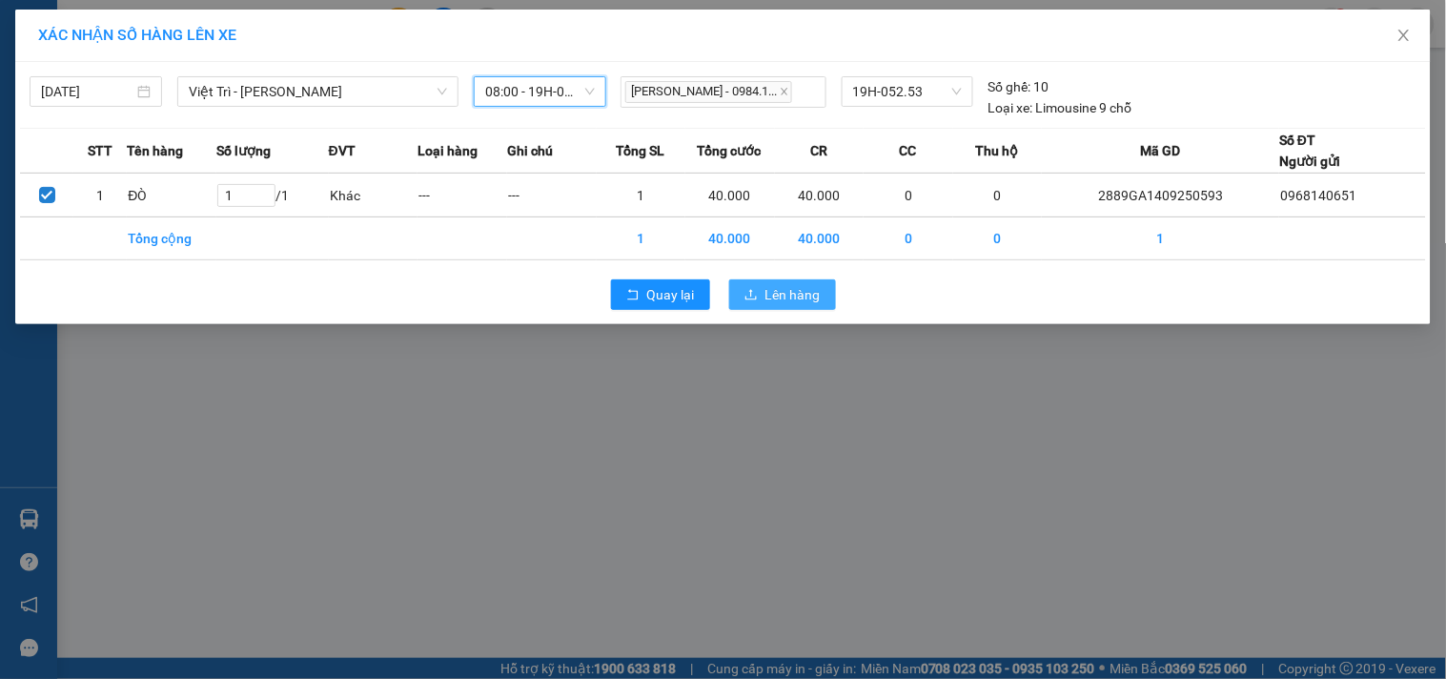
click at [766, 291] on span "Lên hàng" at bounding box center [792, 294] width 55 height 21
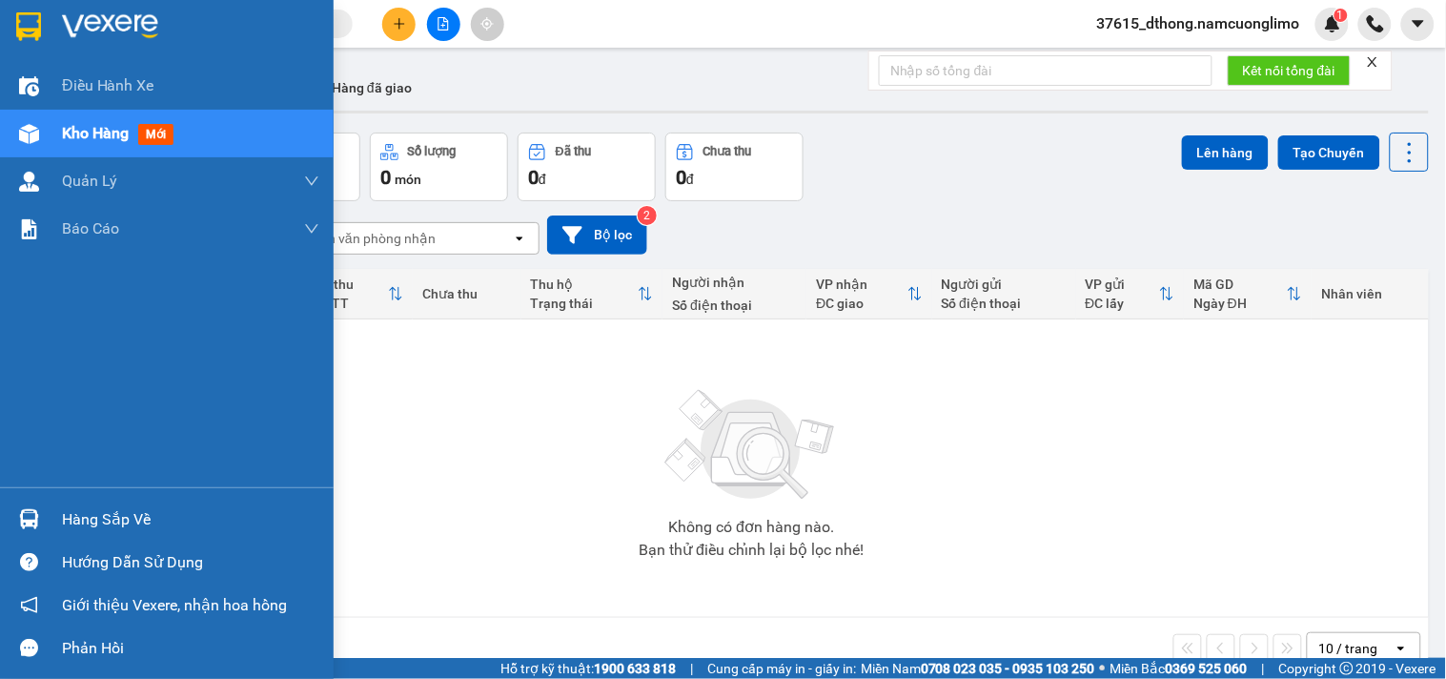
click at [39, 521] on div at bounding box center [28, 518] width 33 height 33
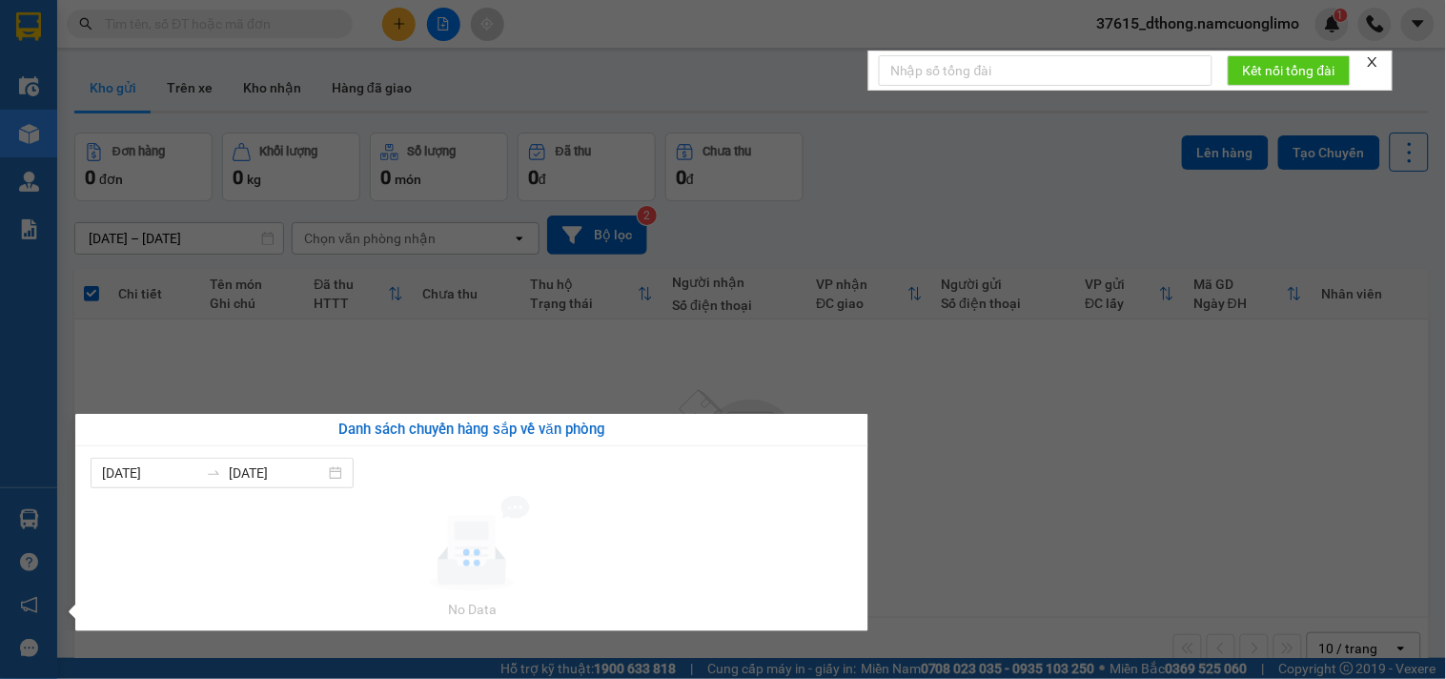
click at [1222, 475] on section "Kết quả tìm kiếm ( 0 ) Bộ lọc No Data 37615_dthong.namcuonglimo 1 Điều hành xe …" at bounding box center [723, 339] width 1446 height 679
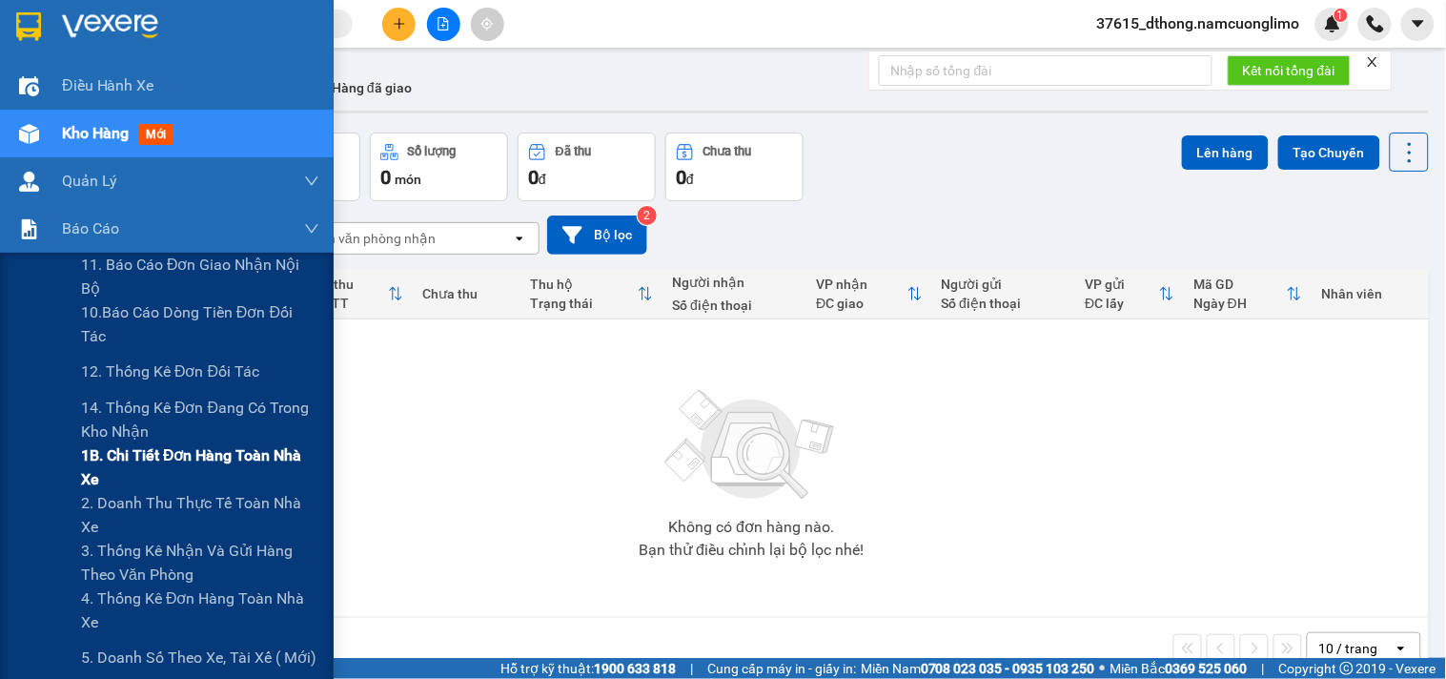
click at [107, 480] on span "1B. Chi tiết đơn hàng toàn nhà xe" at bounding box center [200, 467] width 238 height 48
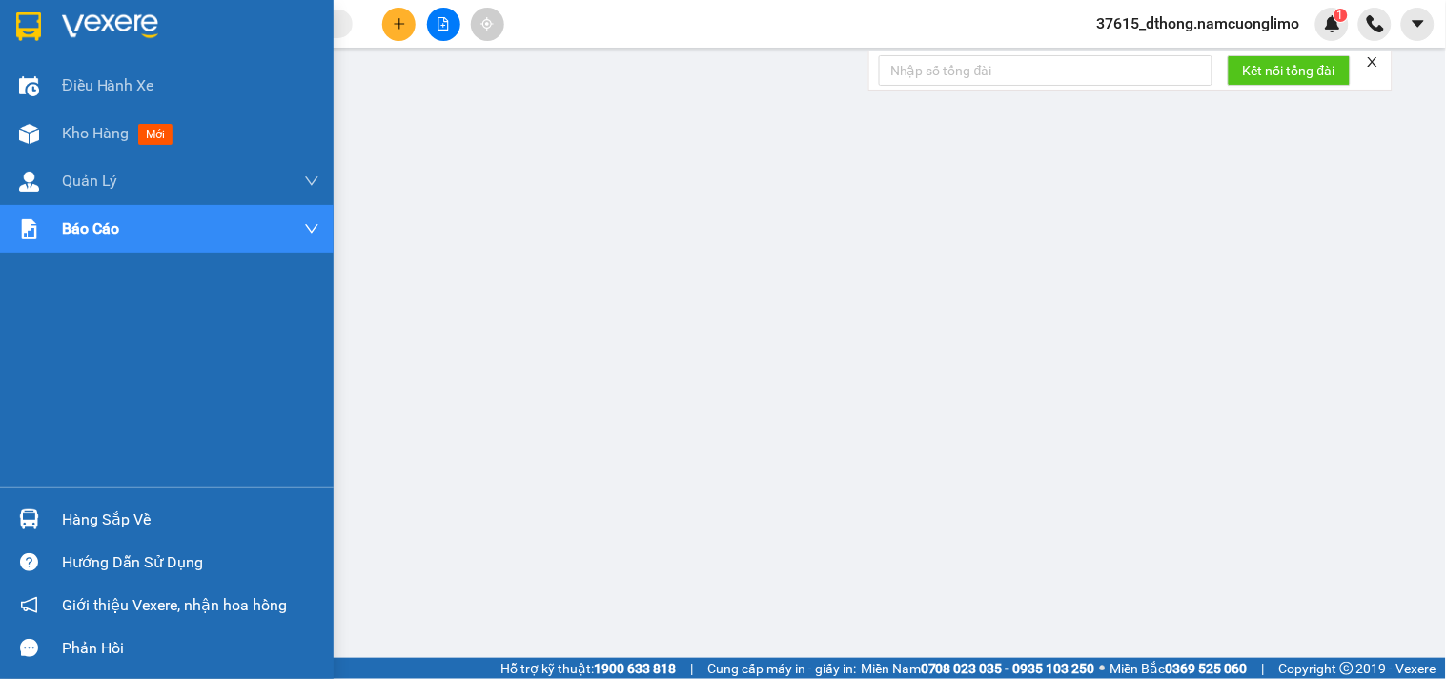
click at [41, 32] on div at bounding box center [28, 26] width 33 height 33
